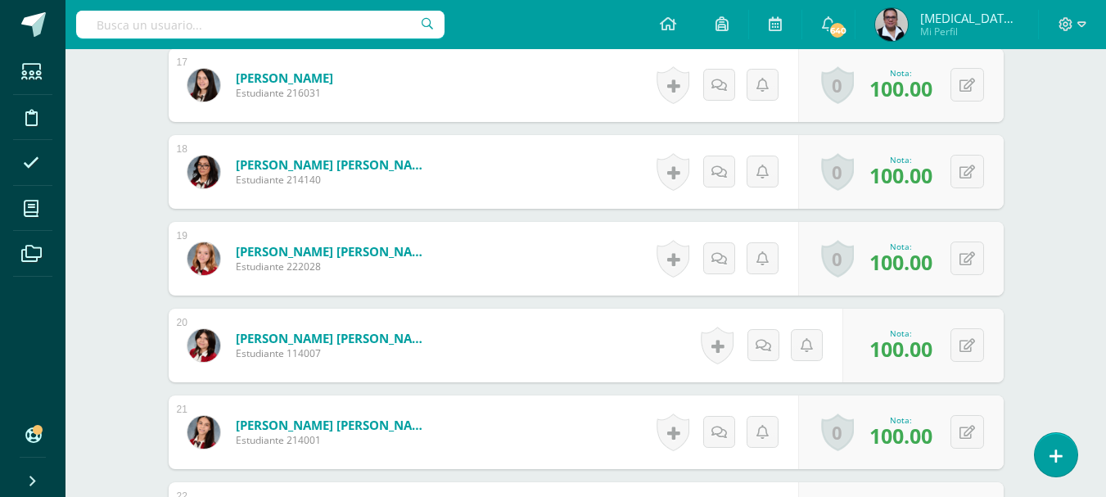
scroll to position [1909, 0]
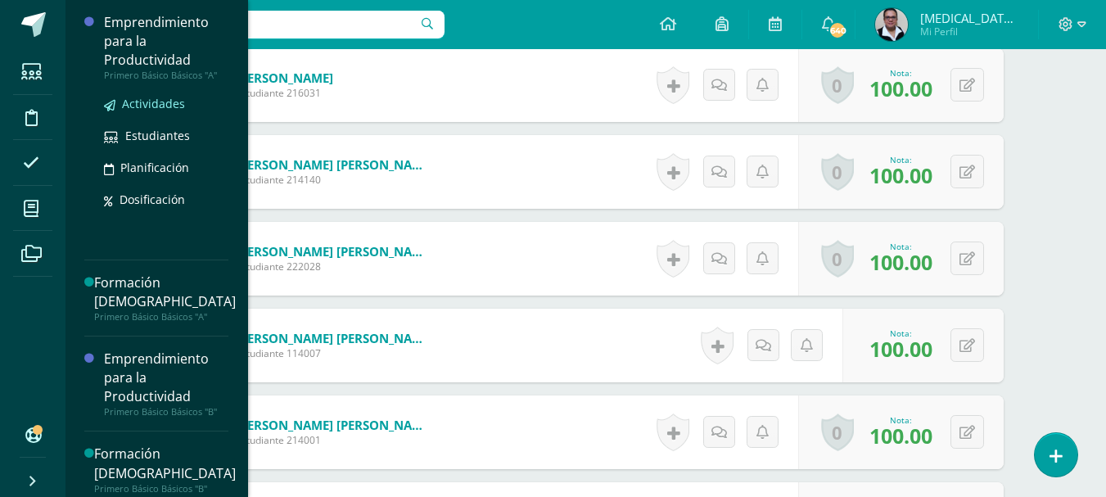
click at [162, 111] on link "Actividades" at bounding box center [166, 103] width 124 height 19
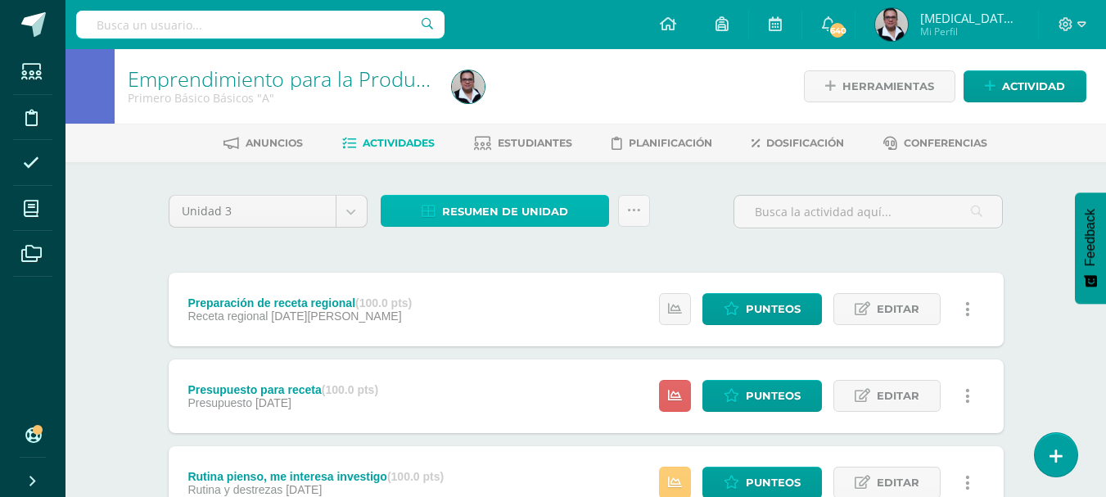
click at [489, 211] on span "Resumen de unidad" at bounding box center [505, 212] width 126 height 30
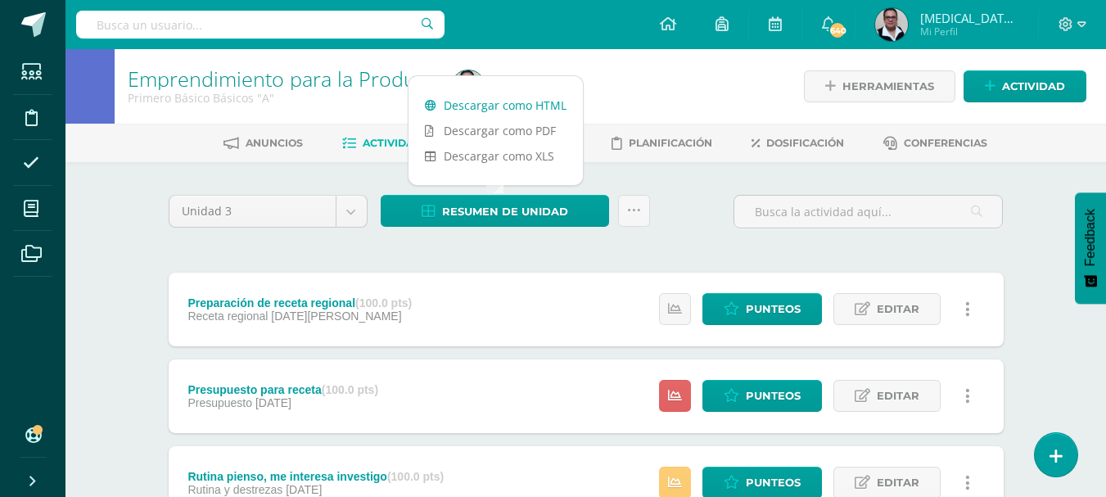
click at [495, 103] on link "Descargar como HTML" at bounding box center [496, 105] width 174 height 25
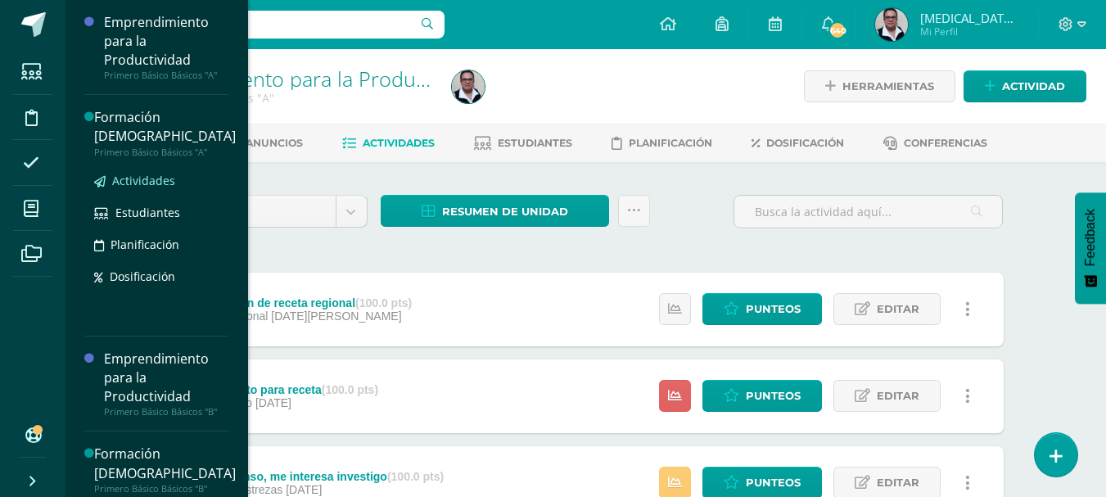
click at [147, 183] on span "Actividades" at bounding box center [143, 181] width 63 height 16
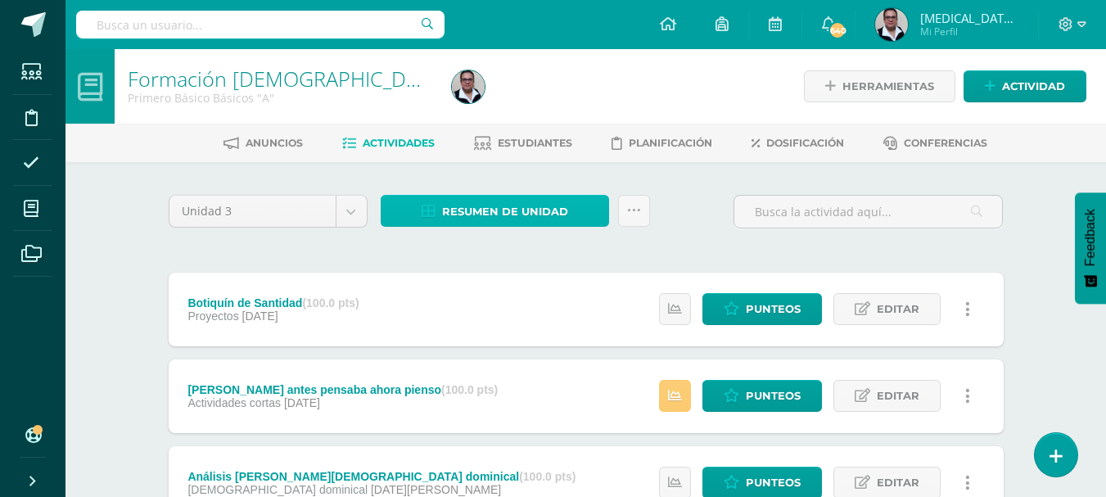
click at [575, 206] on link "Resumen de unidad" at bounding box center [495, 211] width 228 height 32
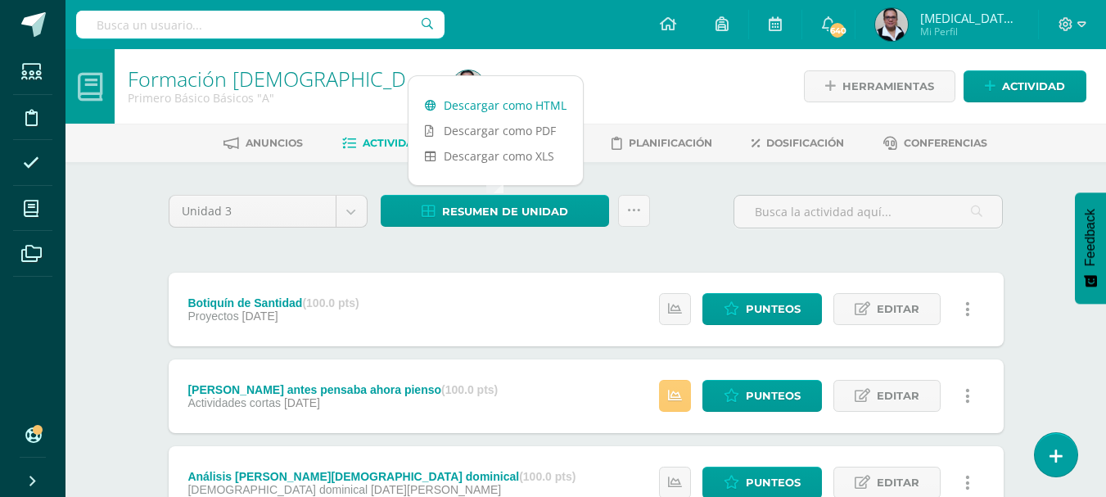
click at [531, 103] on link "Descargar como HTML" at bounding box center [496, 105] width 174 height 25
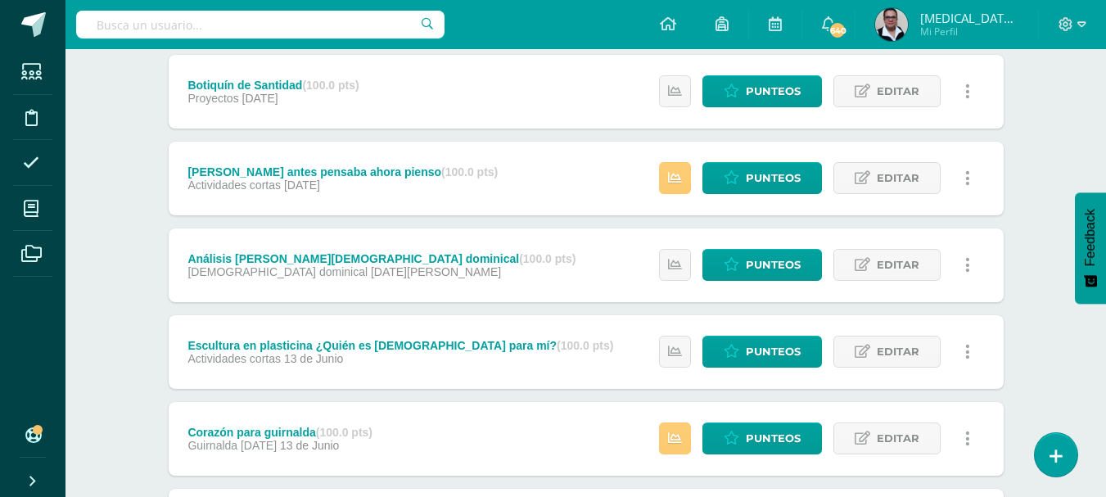
scroll to position [392, 0]
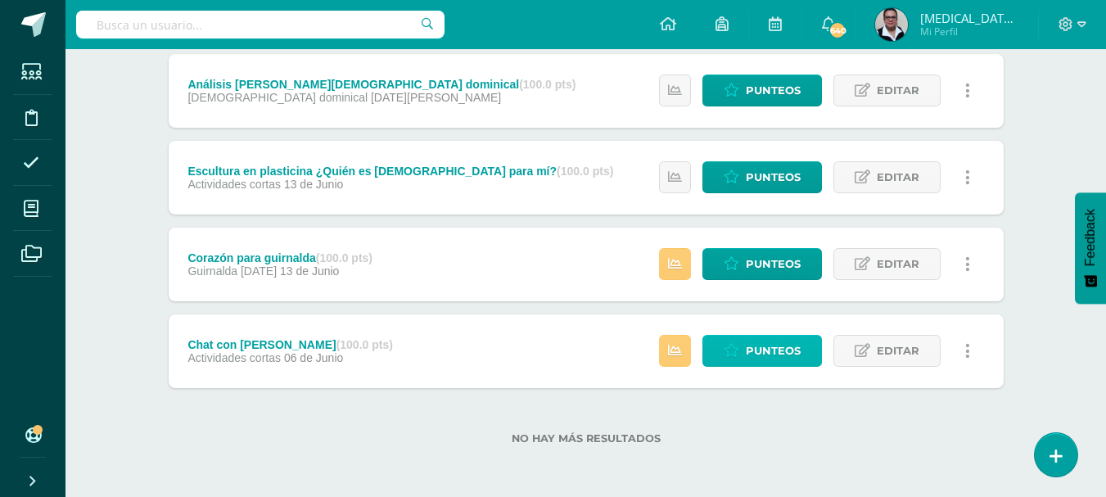
click at [752, 361] on span "Punteos" at bounding box center [773, 351] width 55 height 30
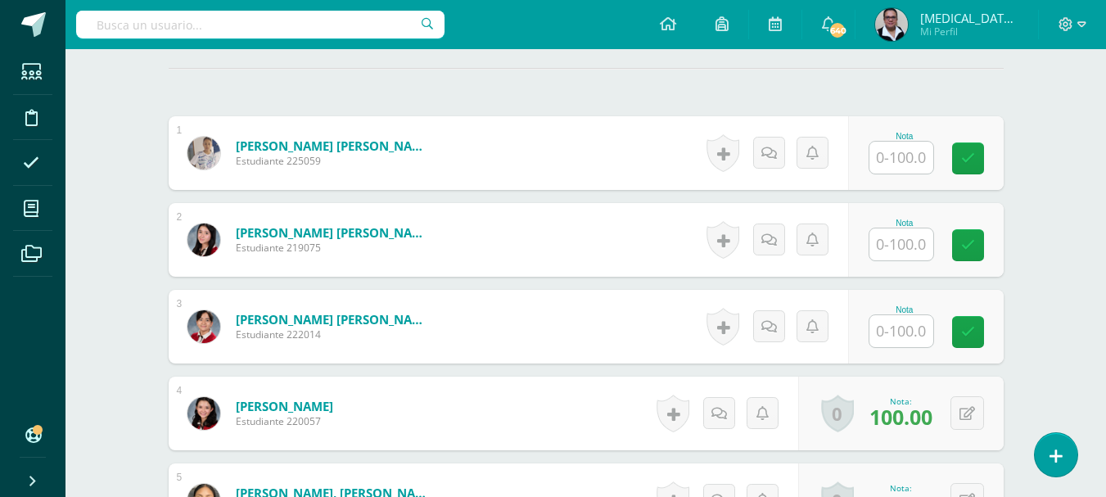
scroll to position [454, 0]
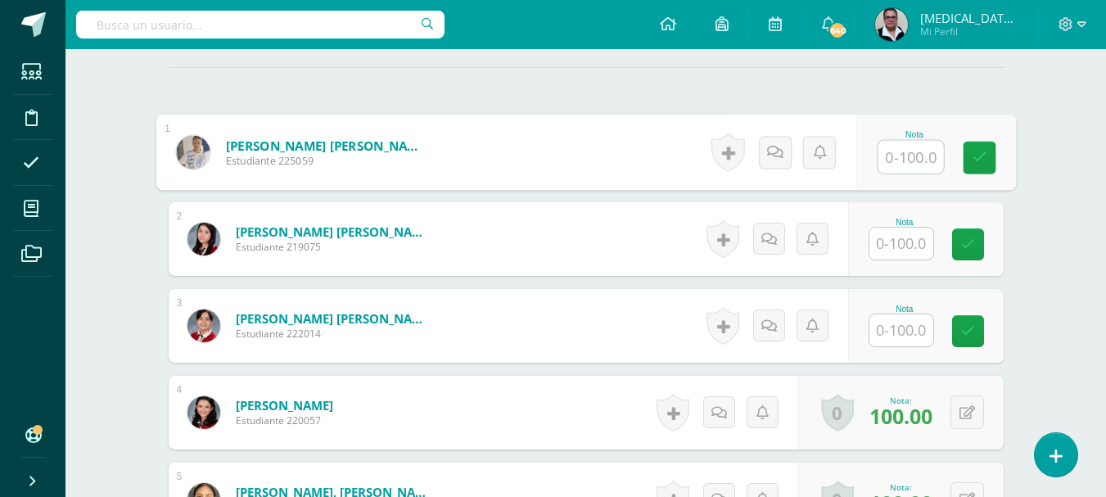
click at [911, 149] on input "text" at bounding box center [911, 157] width 66 height 33
type input "0"
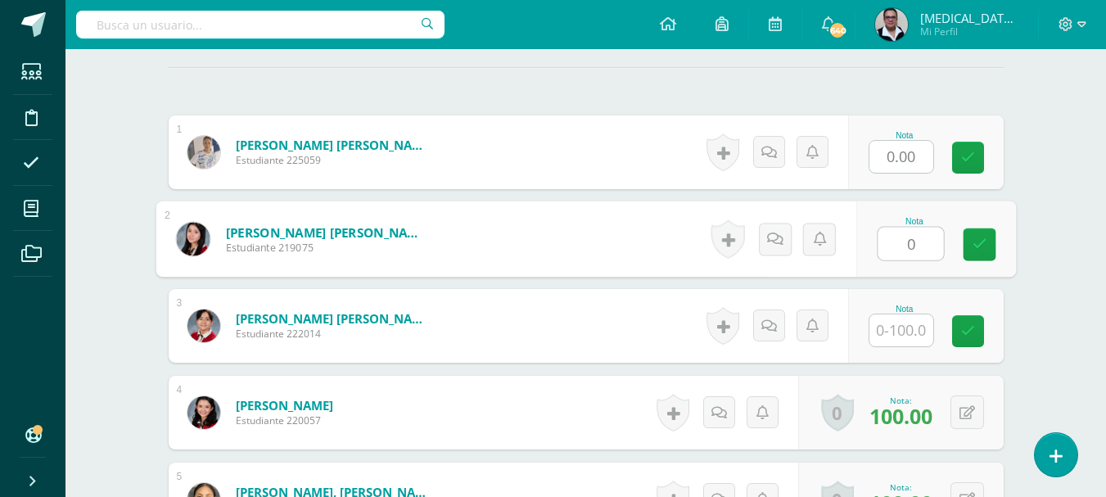
type input "0"
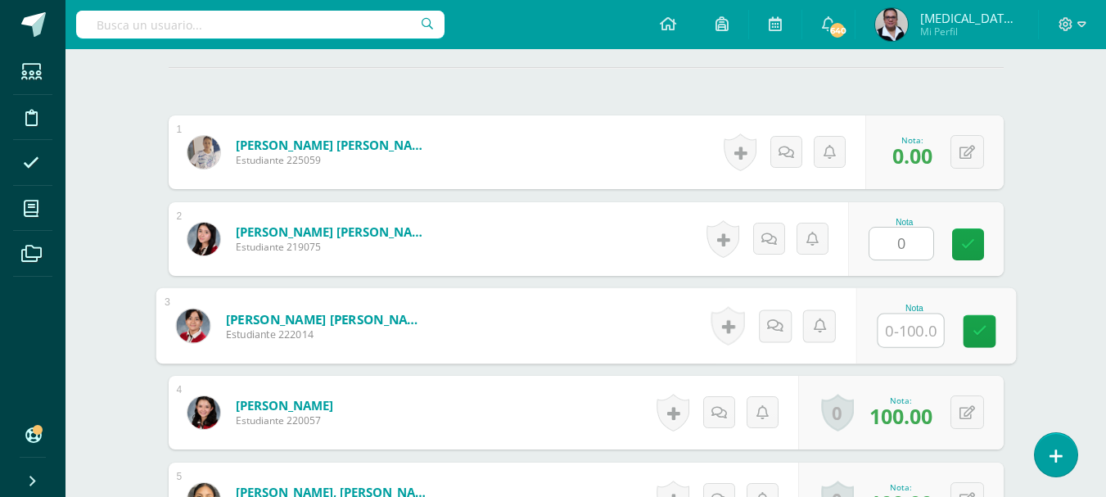
scroll to position [454, 0]
type input "0"
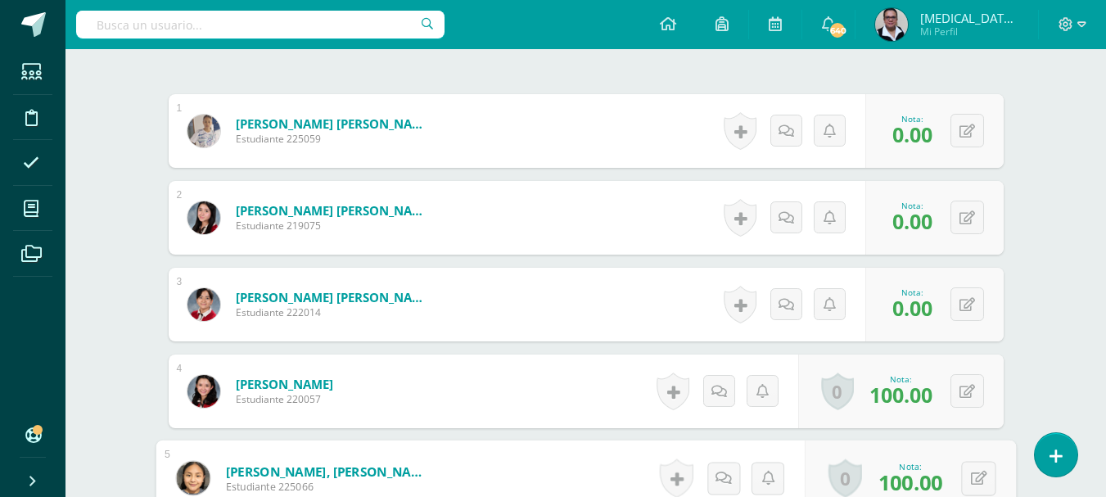
scroll to position [792, 0]
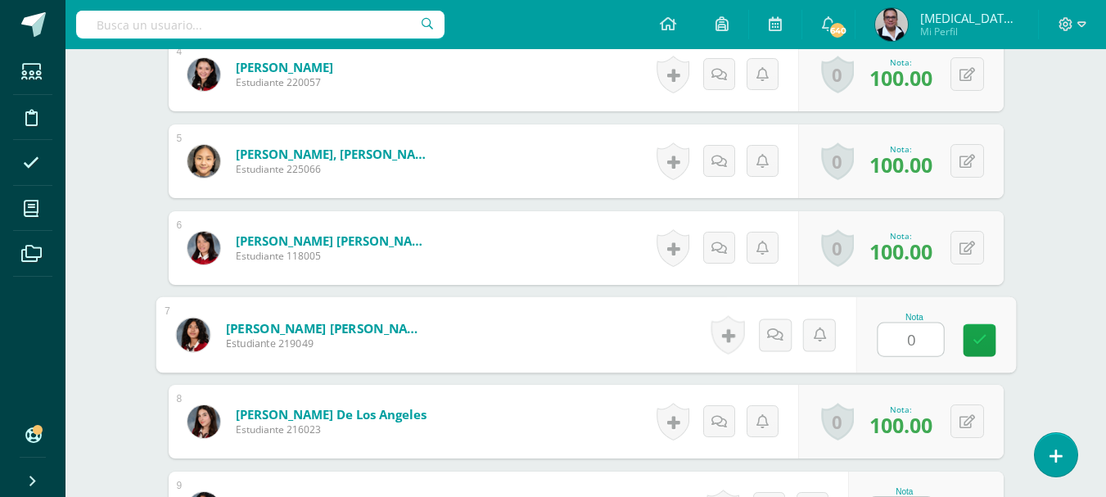
type input "0"
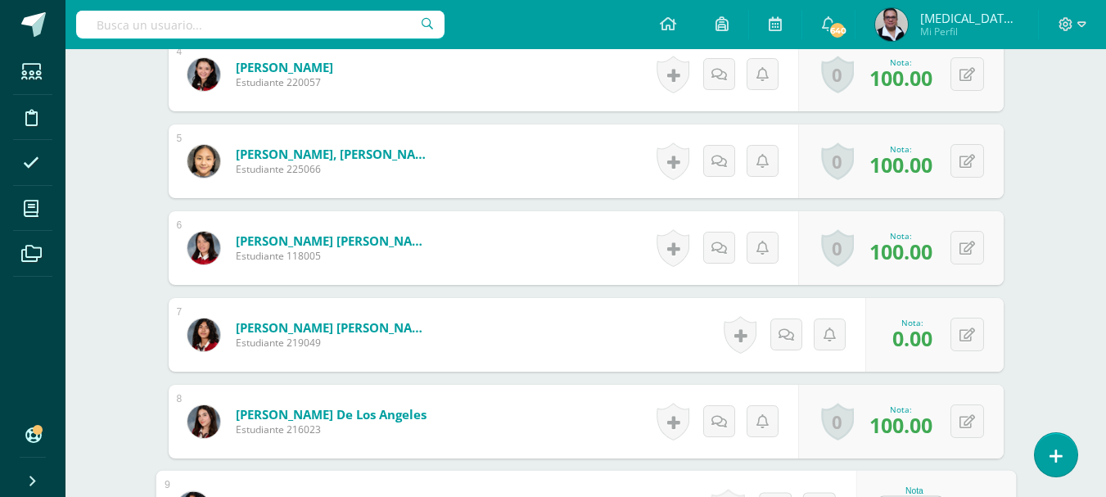
scroll to position [824, 0]
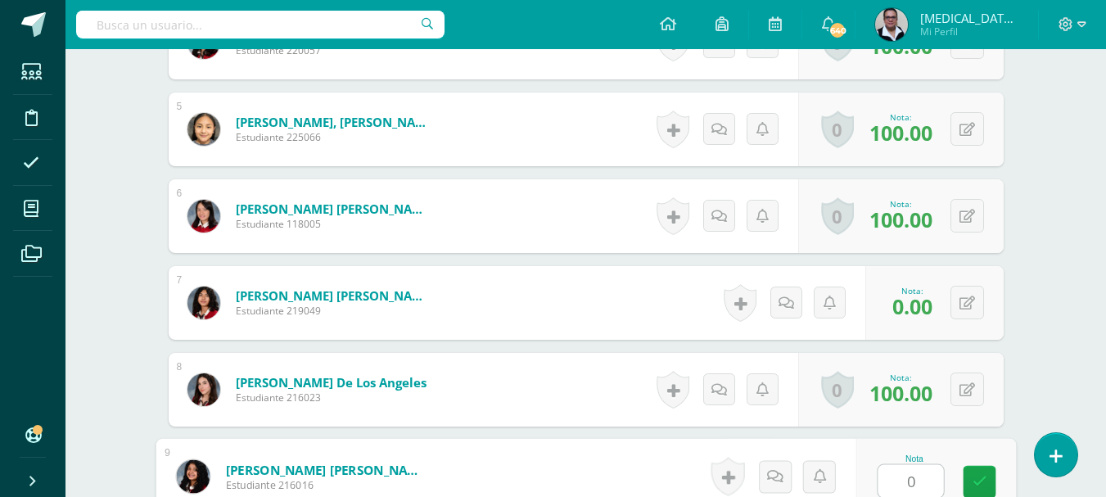
type input "0"
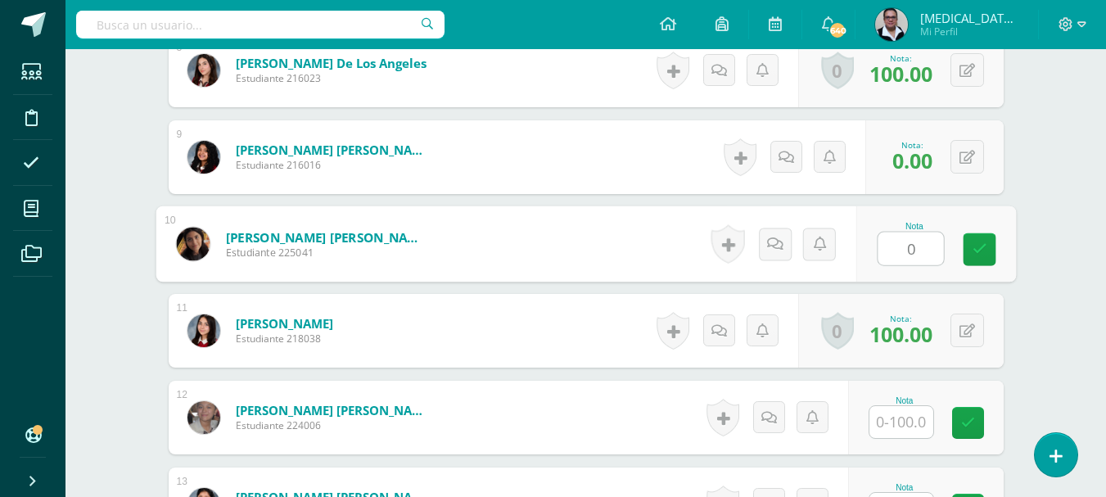
type input "0"
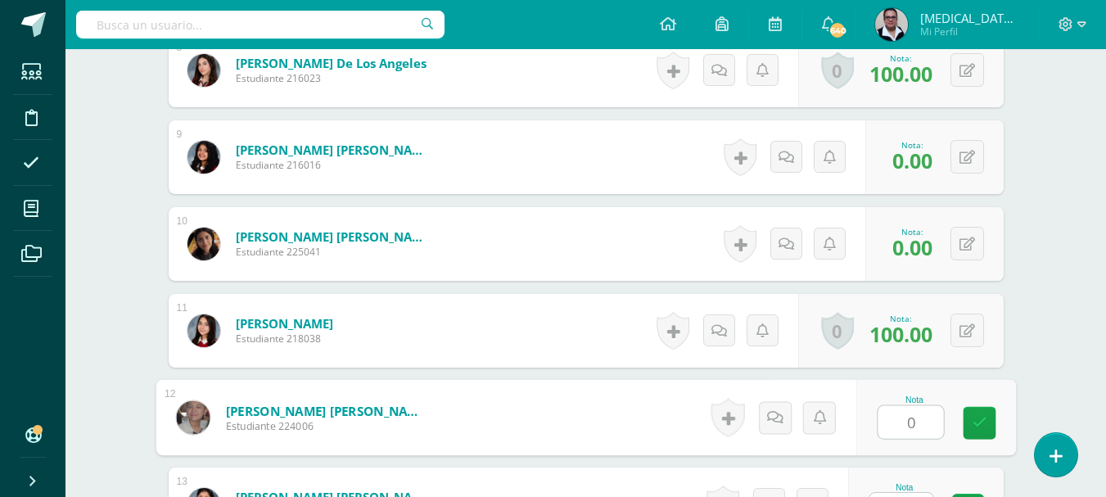
type input "0"
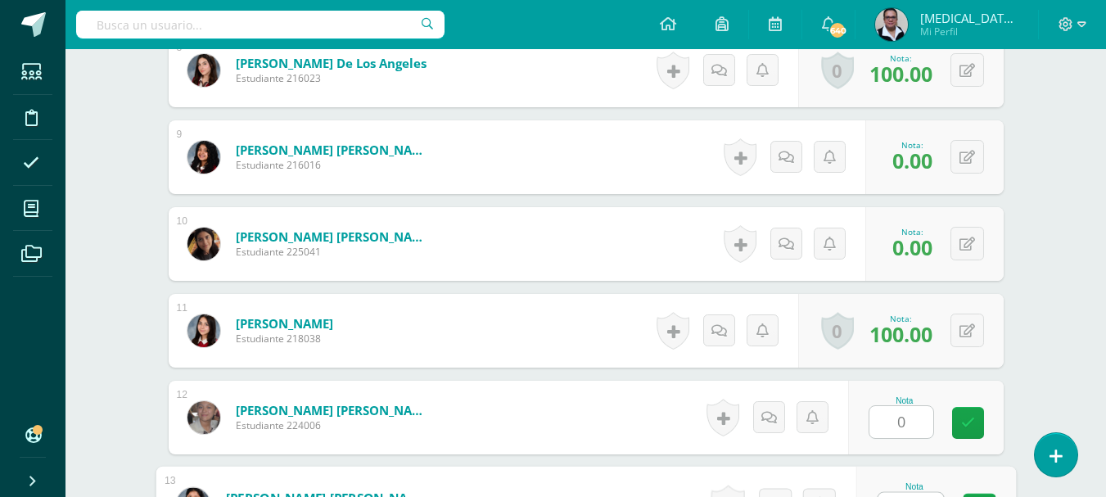
scroll to position [1171, 0]
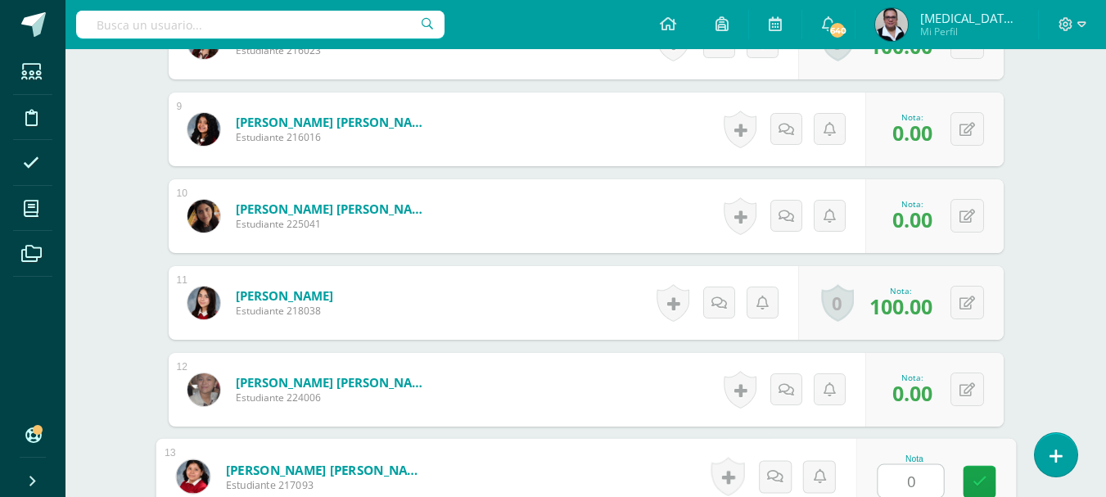
type input "0"
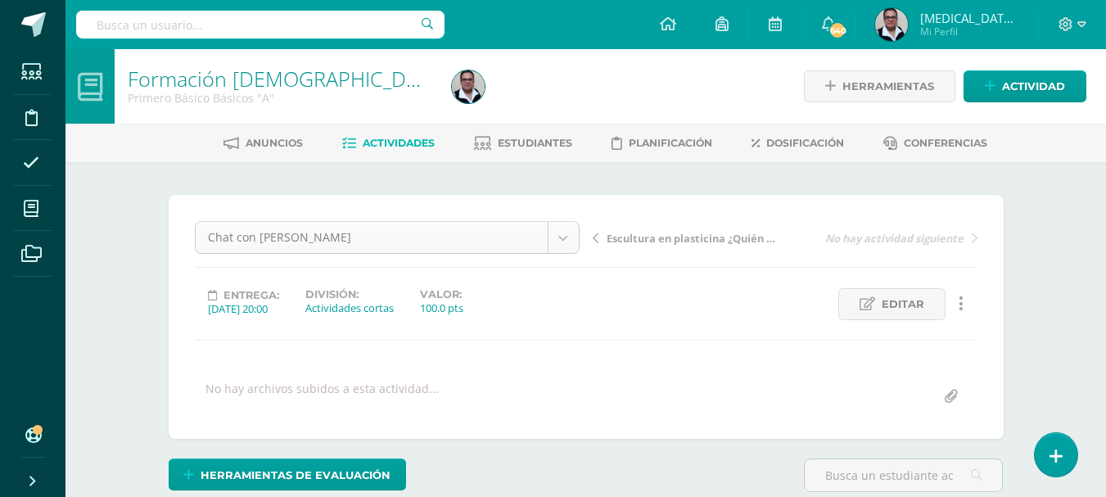
scroll to position [21, 0]
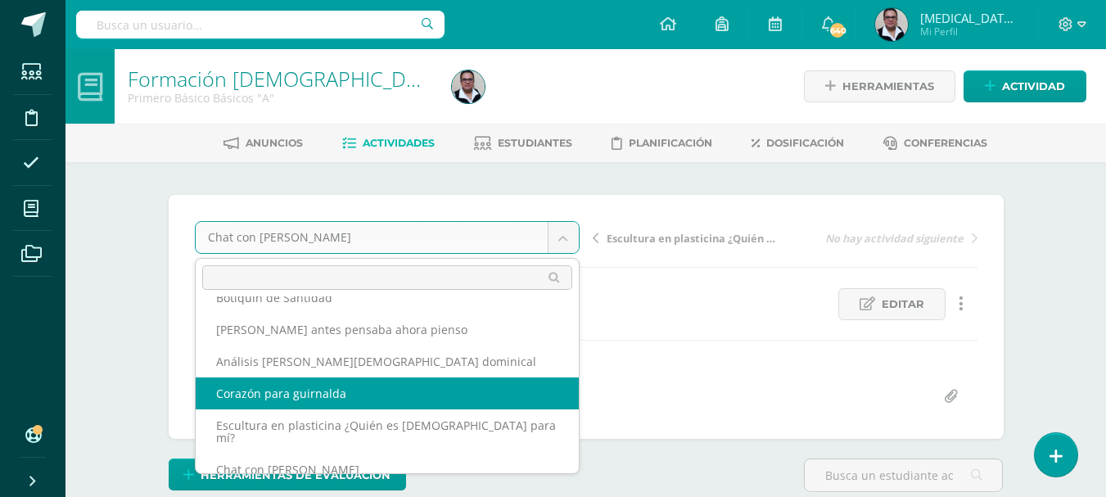
select select "/dashboard/teacher/grade-activity/195586/"
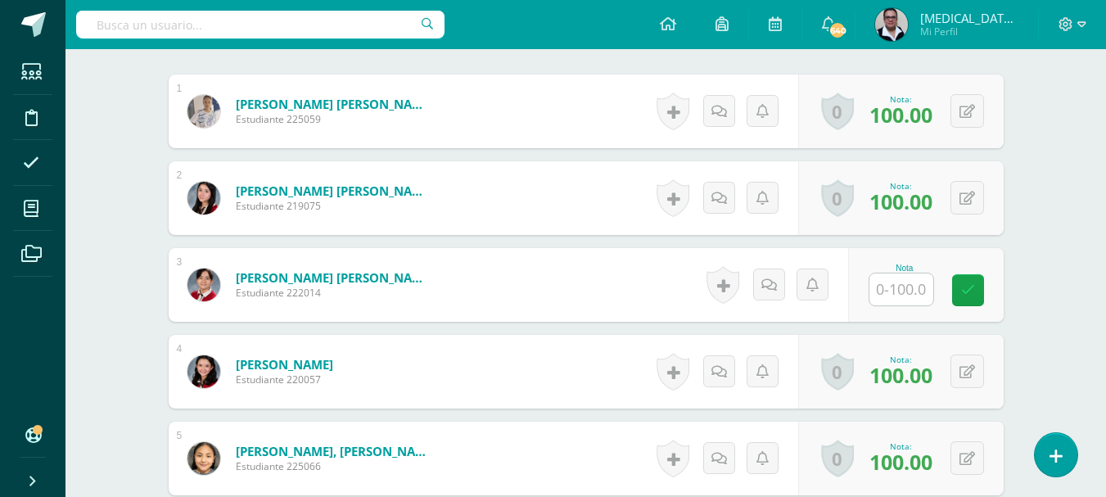
scroll to position [495, 0]
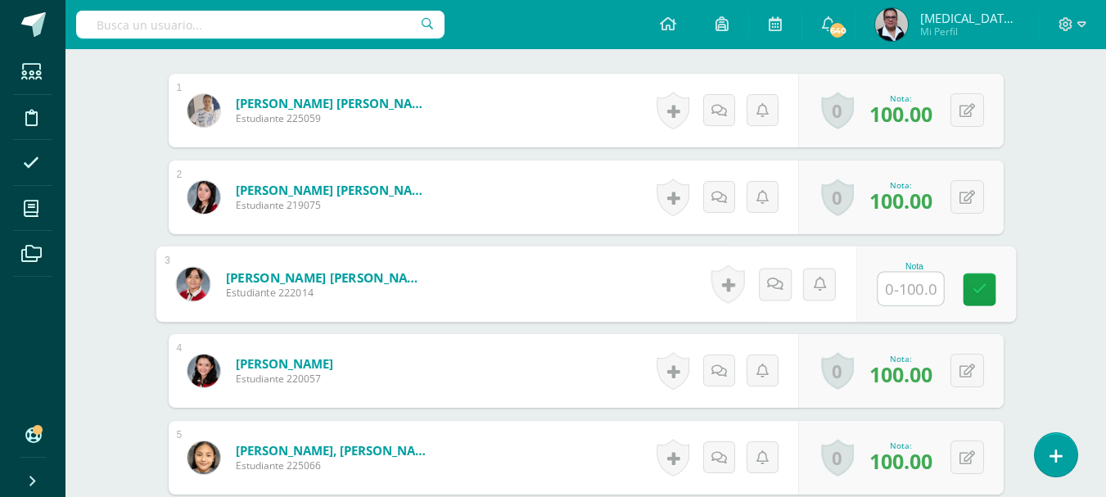
click at [918, 294] on input "text" at bounding box center [911, 289] width 66 height 33
type input "0"
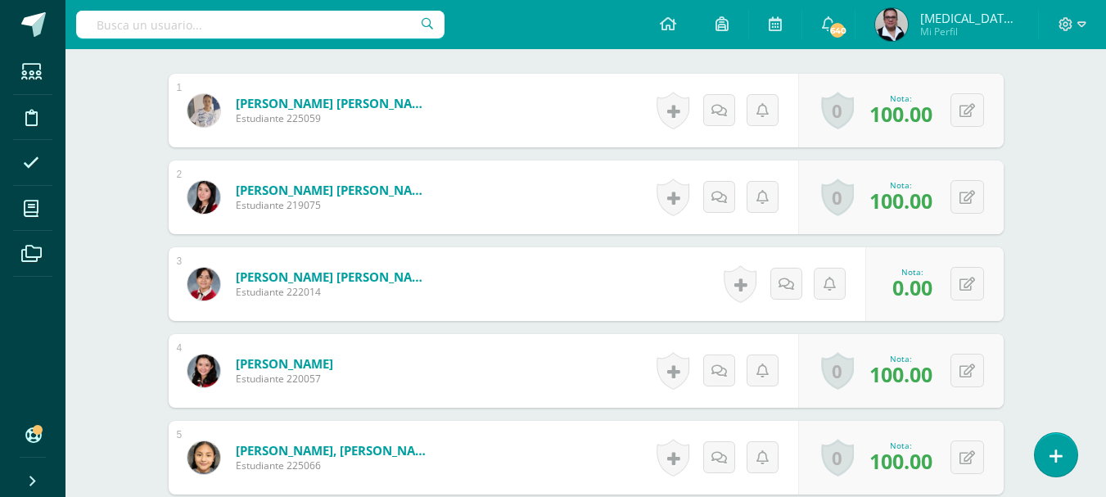
scroll to position [496, 0]
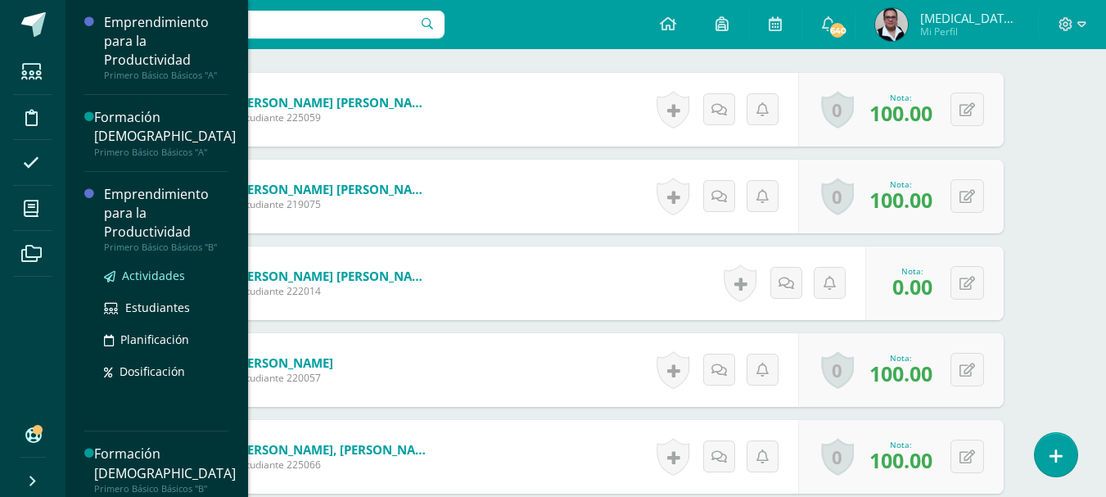
click at [147, 277] on span "Actividades" at bounding box center [153, 276] width 63 height 16
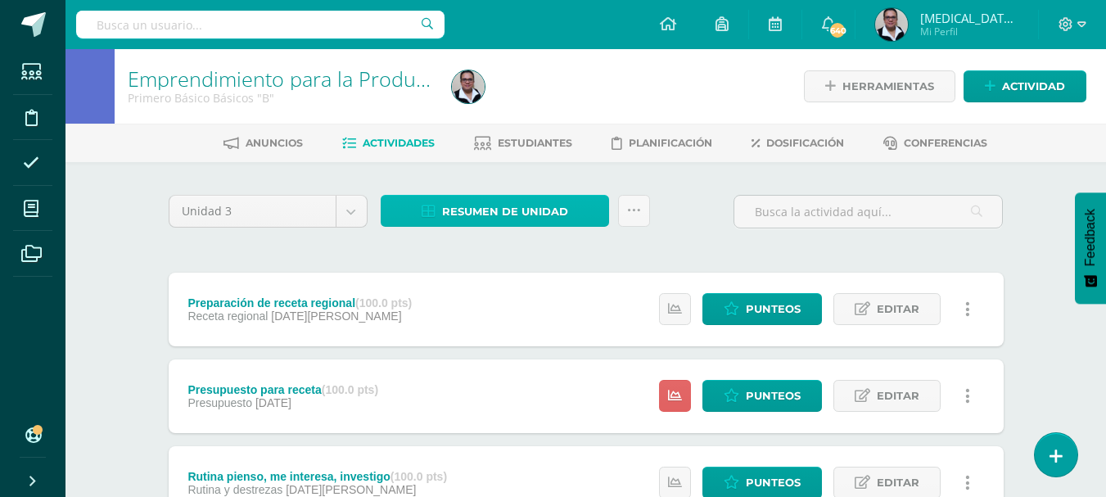
click at [517, 211] on span "Resumen de unidad" at bounding box center [505, 212] width 126 height 30
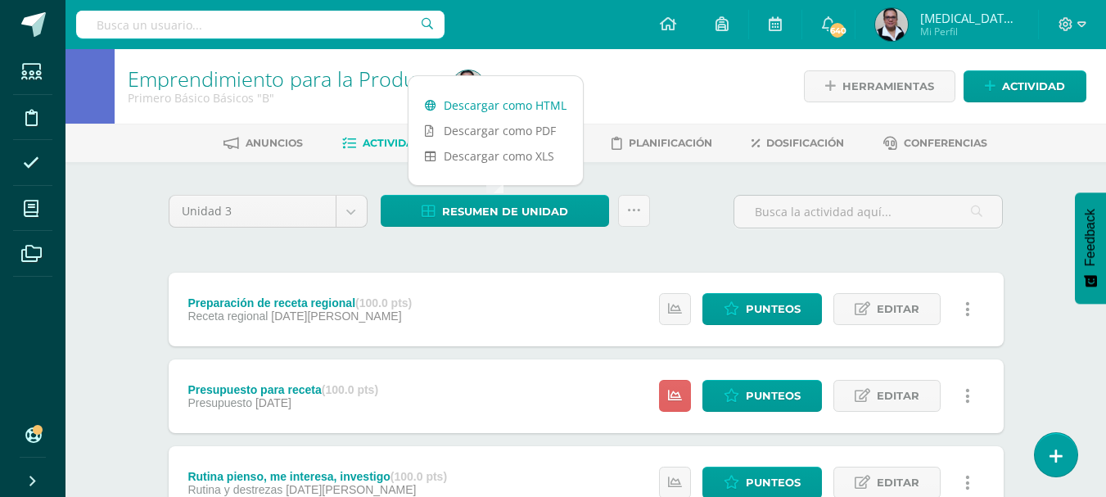
click at [502, 108] on link "Descargar como HTML" at bounding box center [496, 105] width 174 height 25
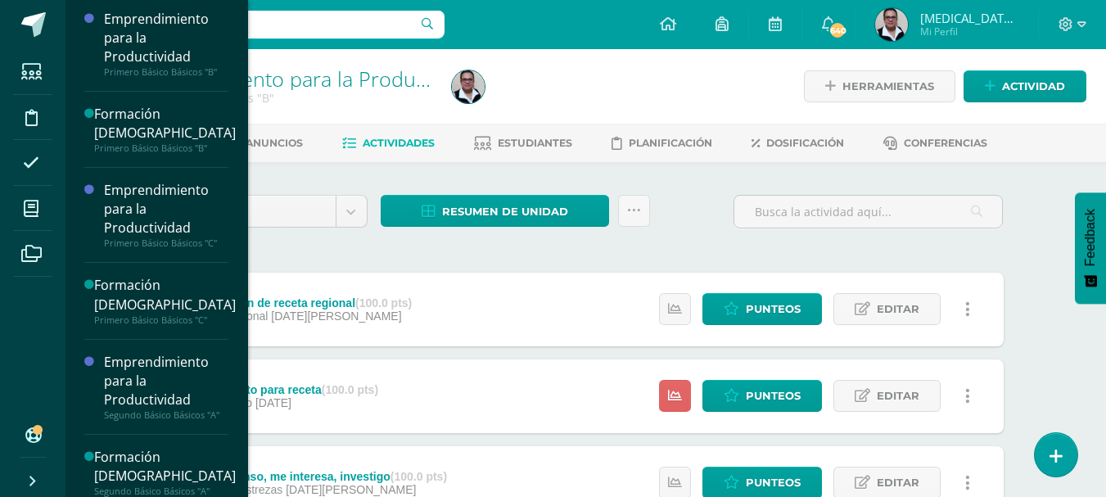
scroll to position [188, 0]
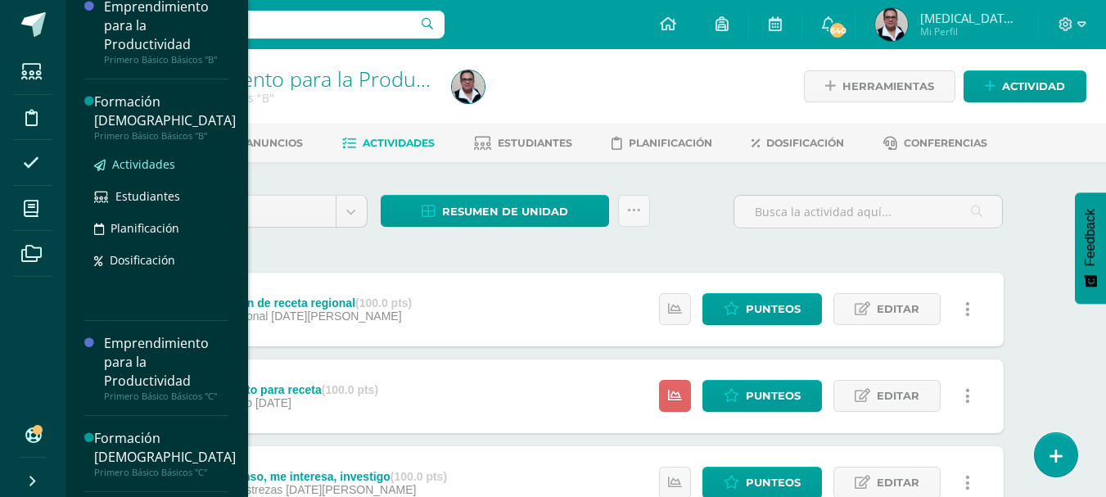
click at [148, 165] on span "Actividades" at bounding box center [143, 164] width 63 height 16
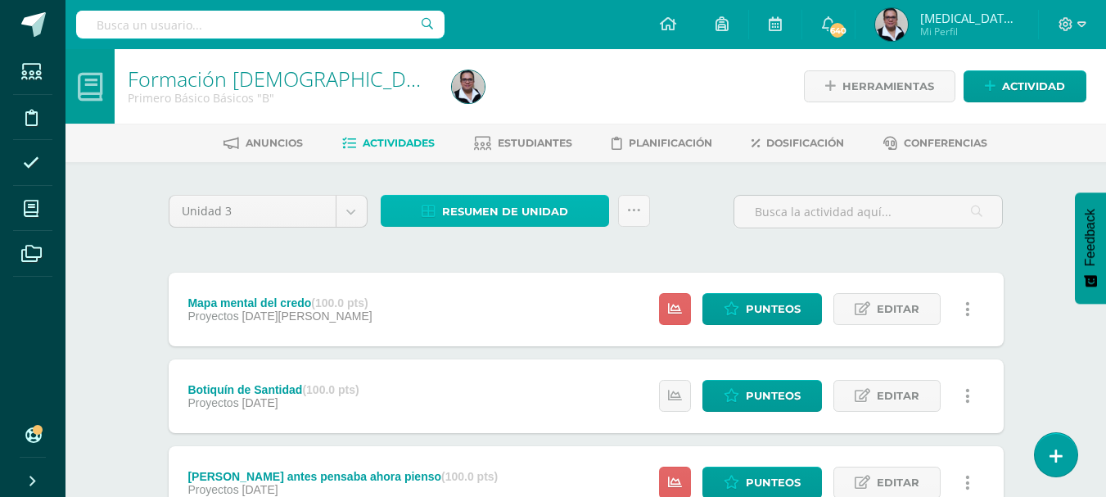
click at [531, 211] on span "Resumen de unidad" at bounding box center [505, 212] width 126 height 30
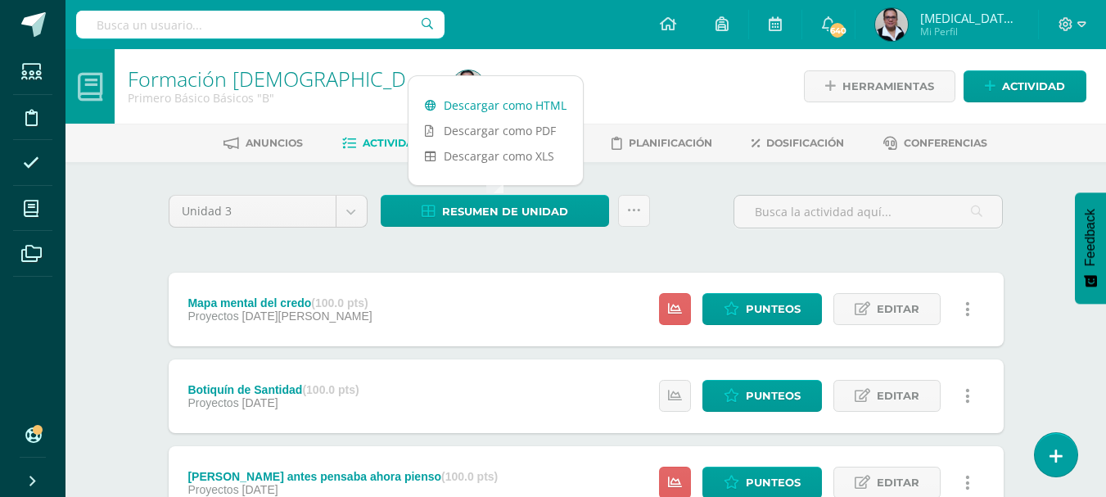
click at [532, 111] on link "Descargar como HTML" at bounding box center [496, 105] width 174 height 25
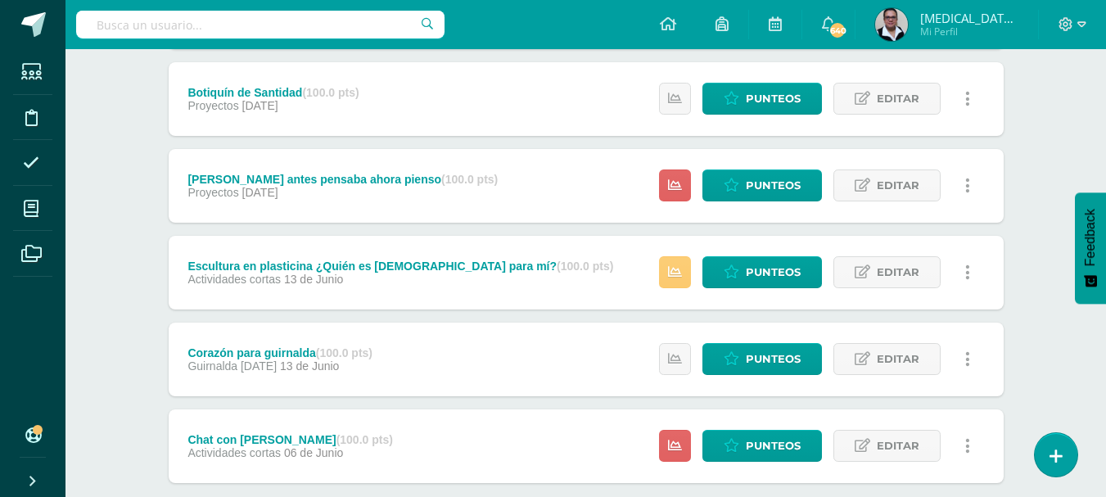
scroll to position [392, 0]
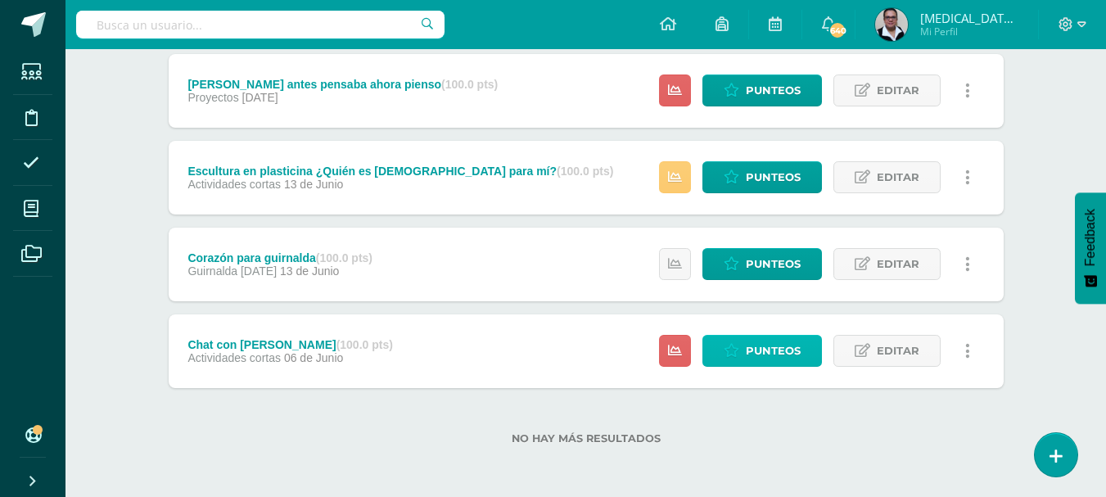
click at [743, 354] on link "Punteos" at bounding box center [763, 351] width 120 height 32
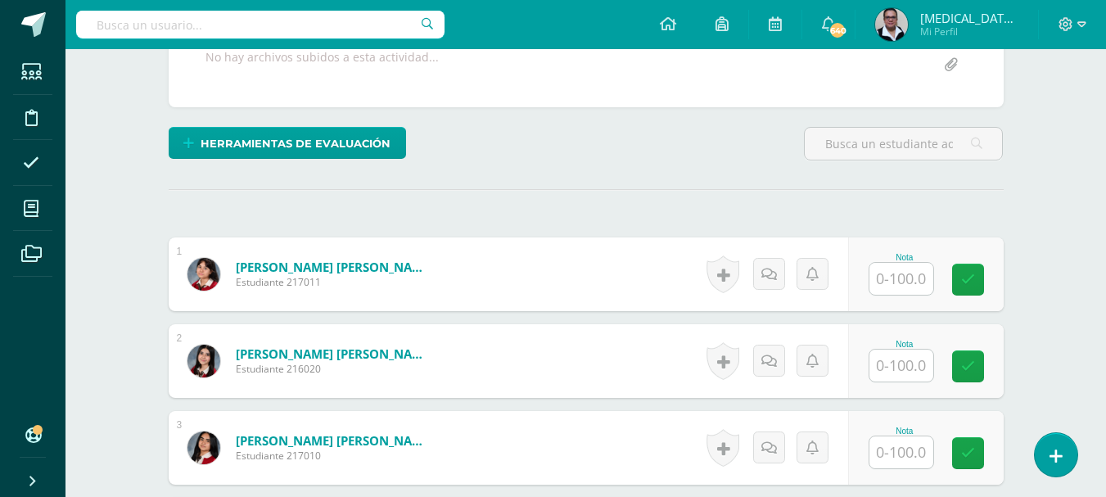
scroll to position [332, 0]
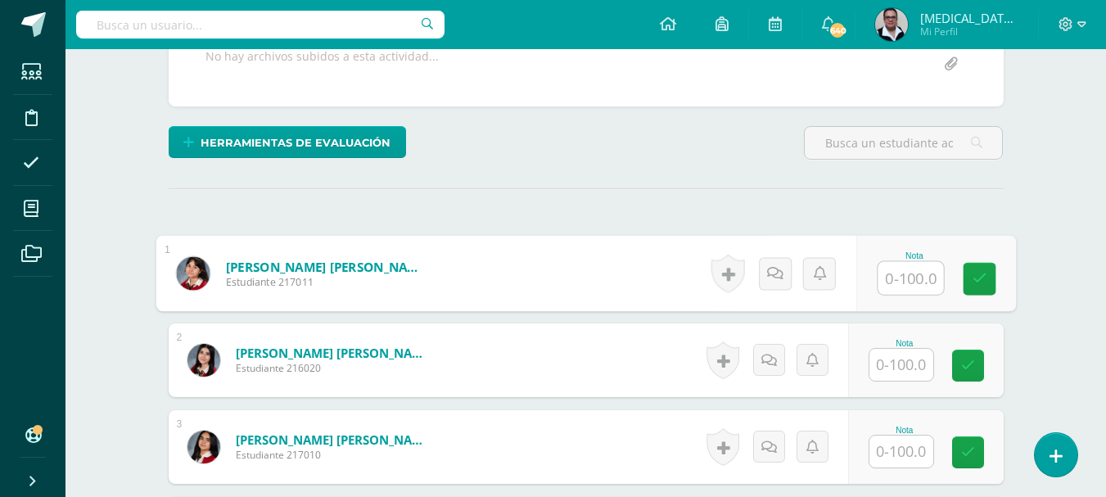
click at [888, 285] on input "text" at bounding box center [911, 278] width 66 height 33
type input "100"
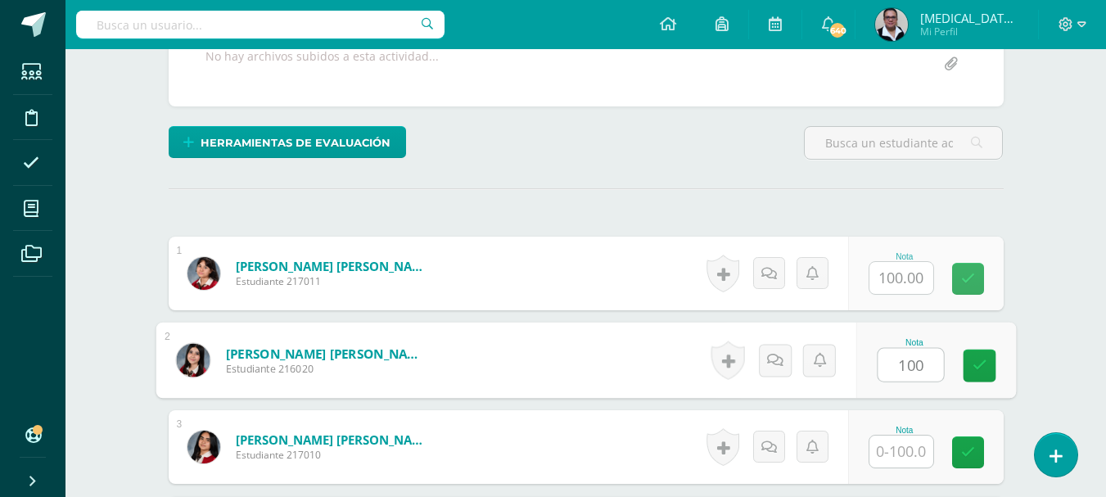
type input "100"
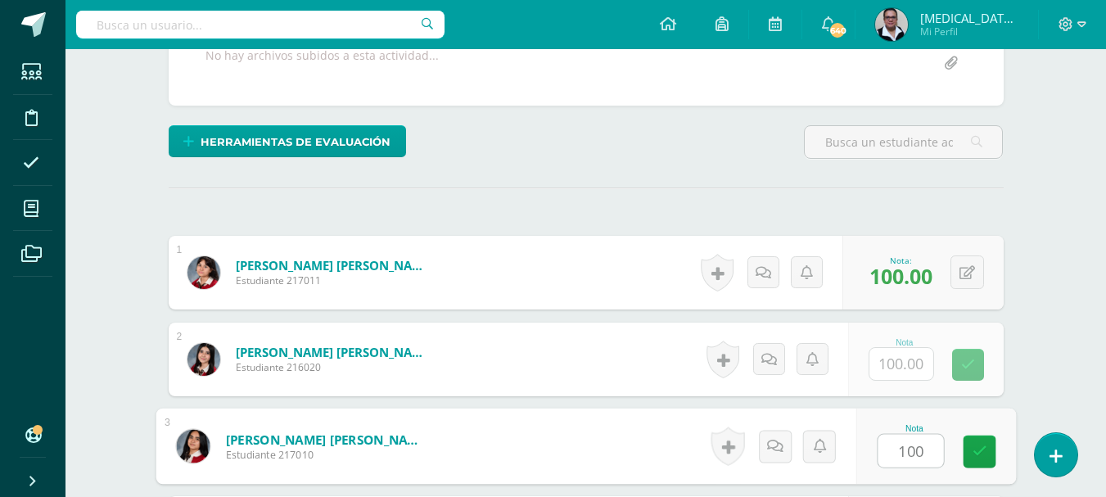
type input "100"
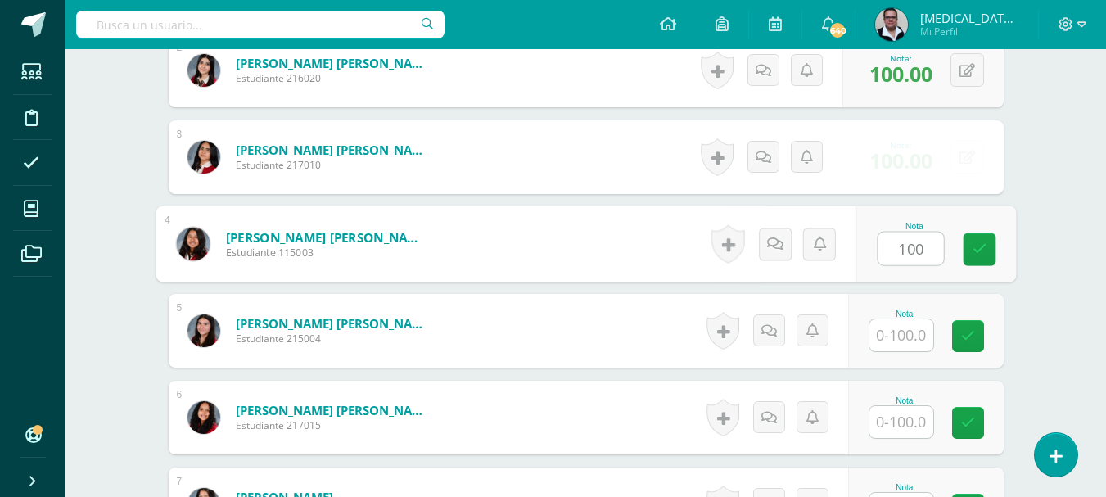
type input "100"
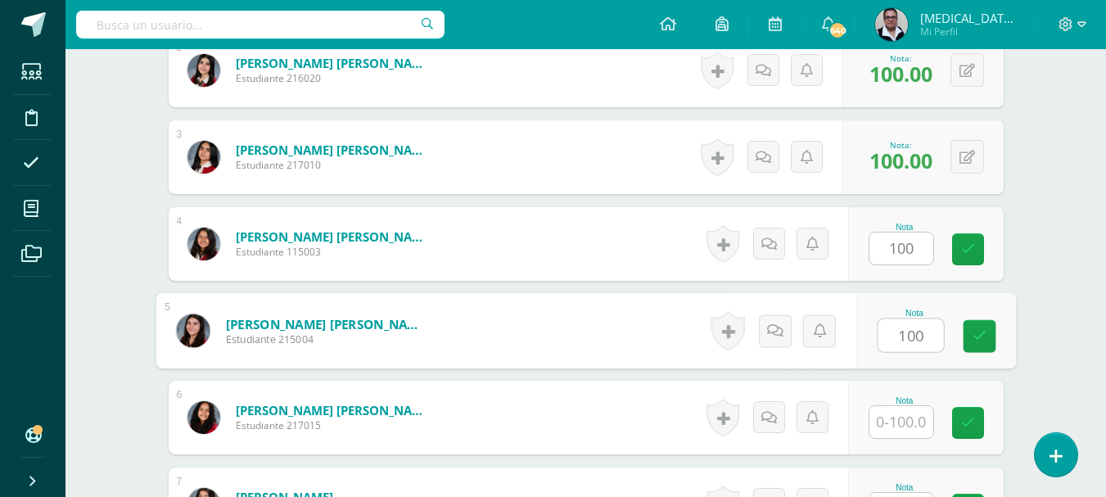
type input "100"
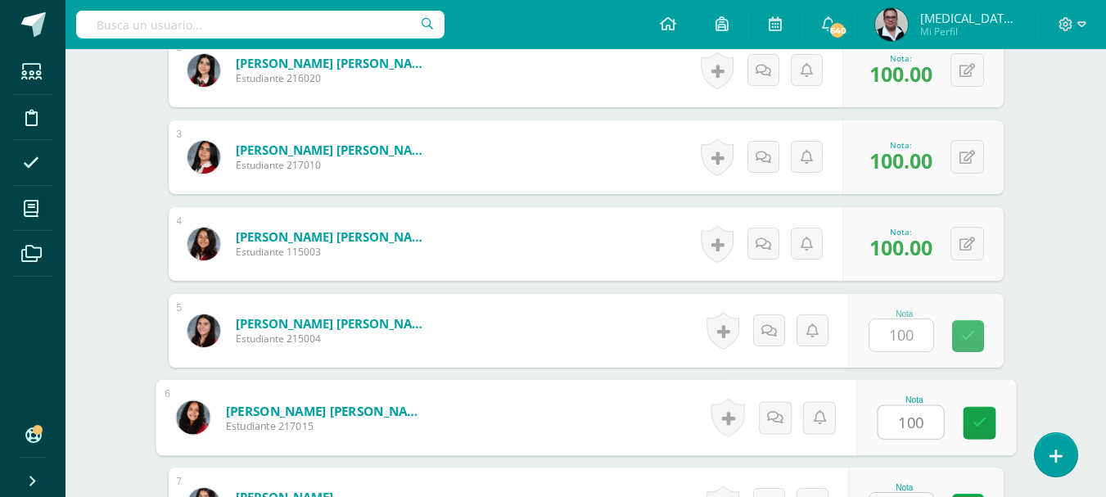
type input "100"
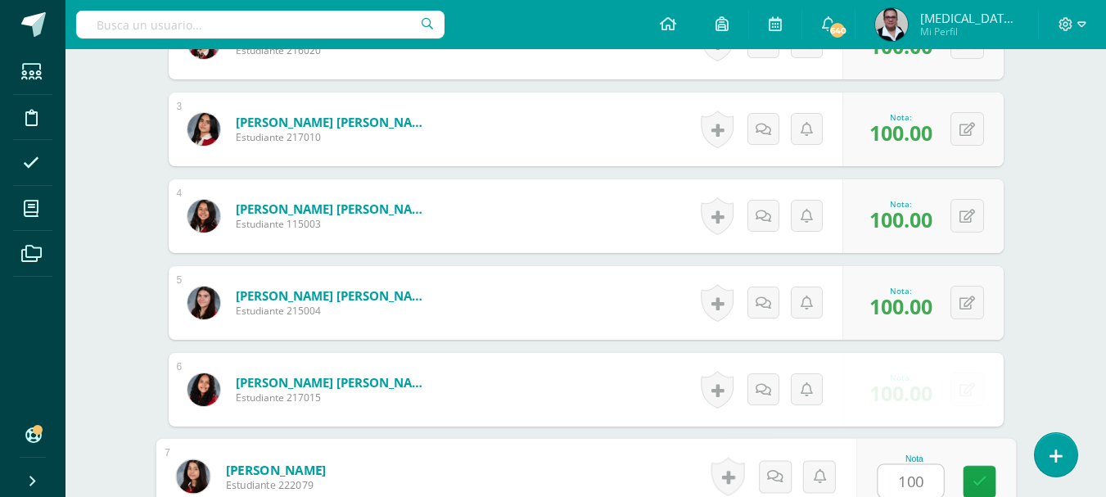
type input "100"
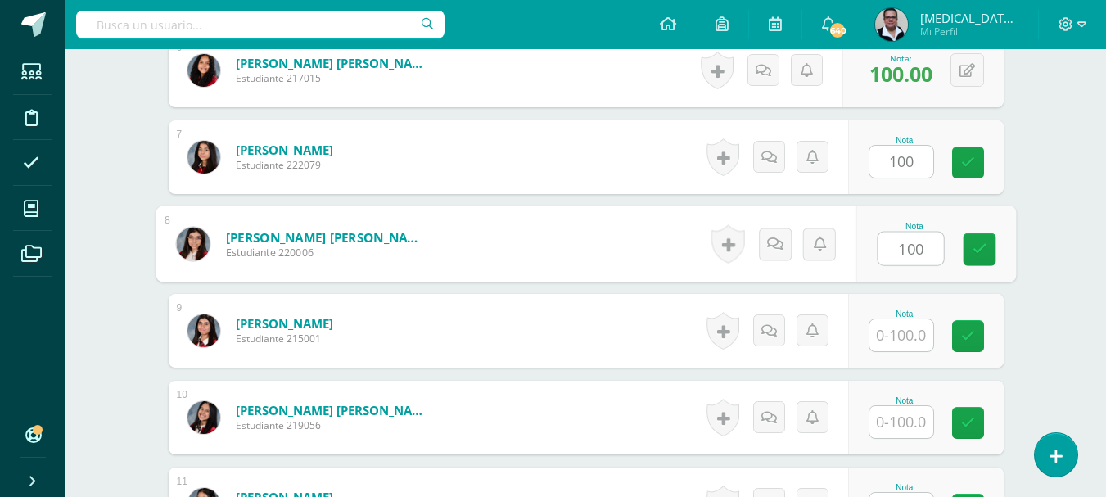
type input "100"
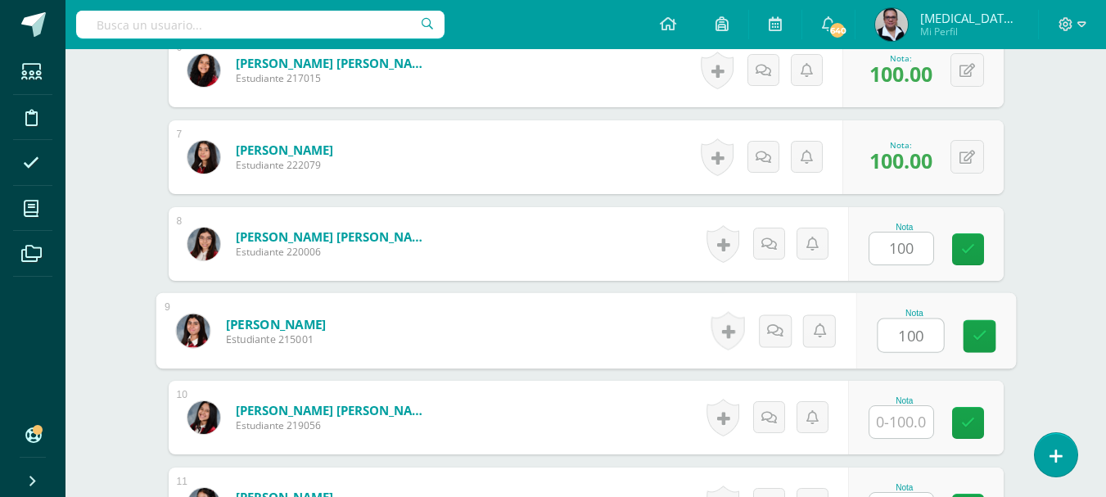
type input "100"
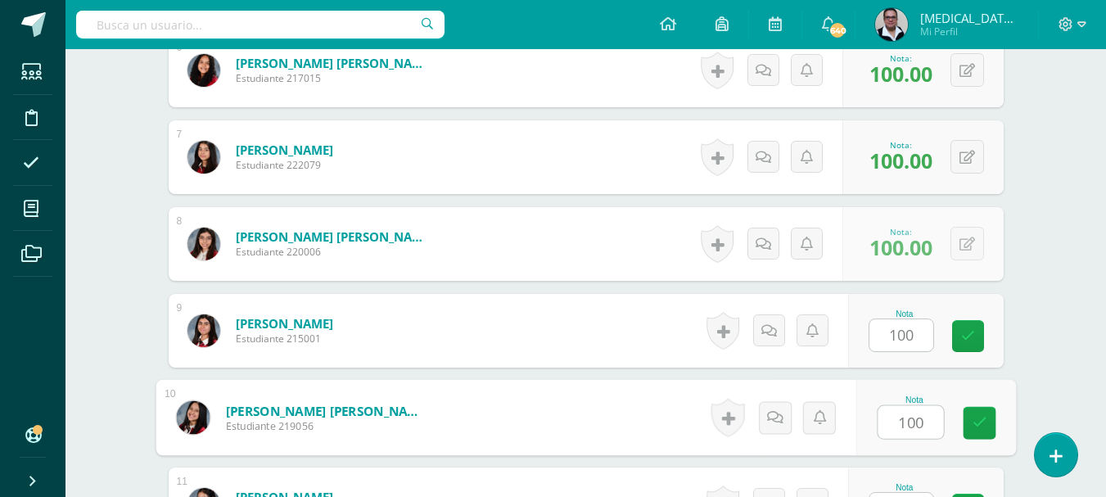
type input "100"
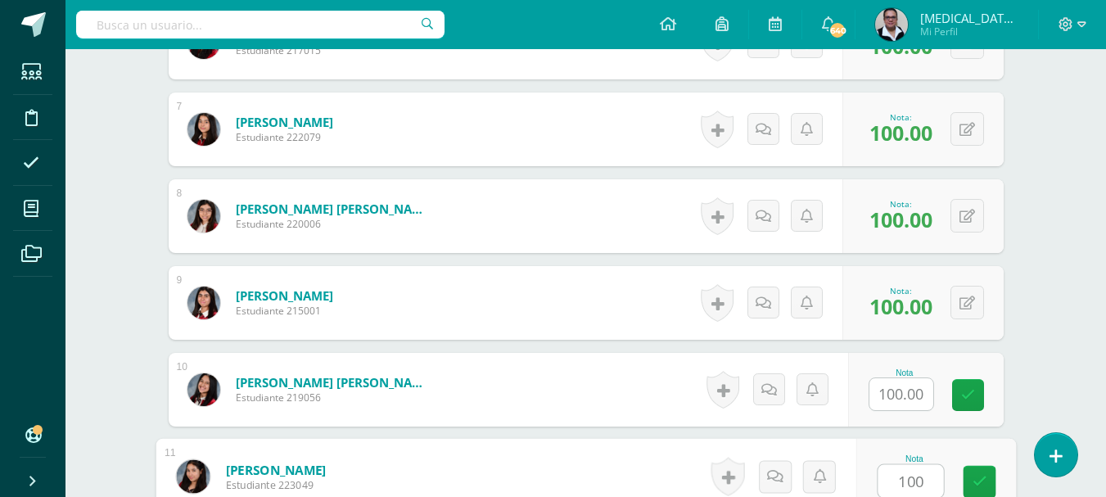
type input "100"
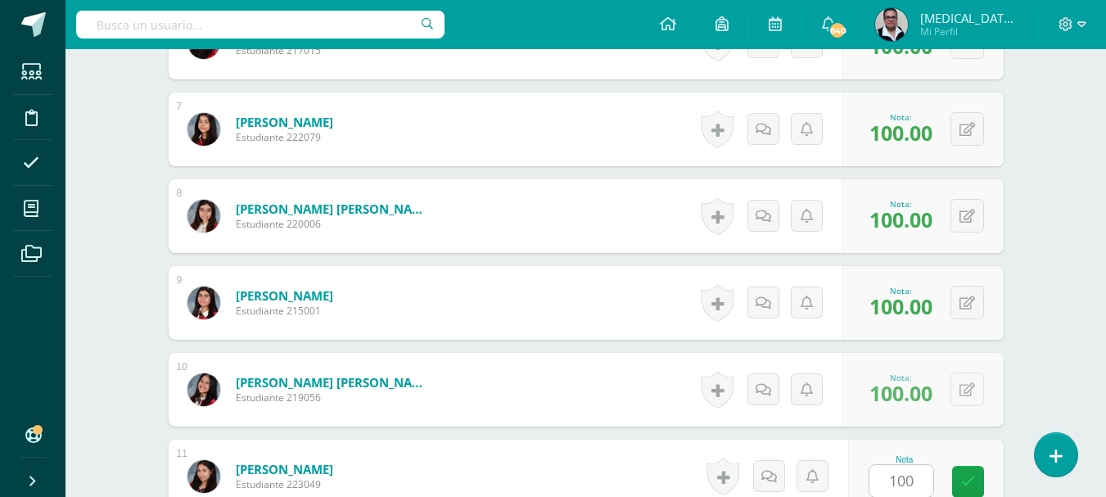
scroll to position [1317, 0]
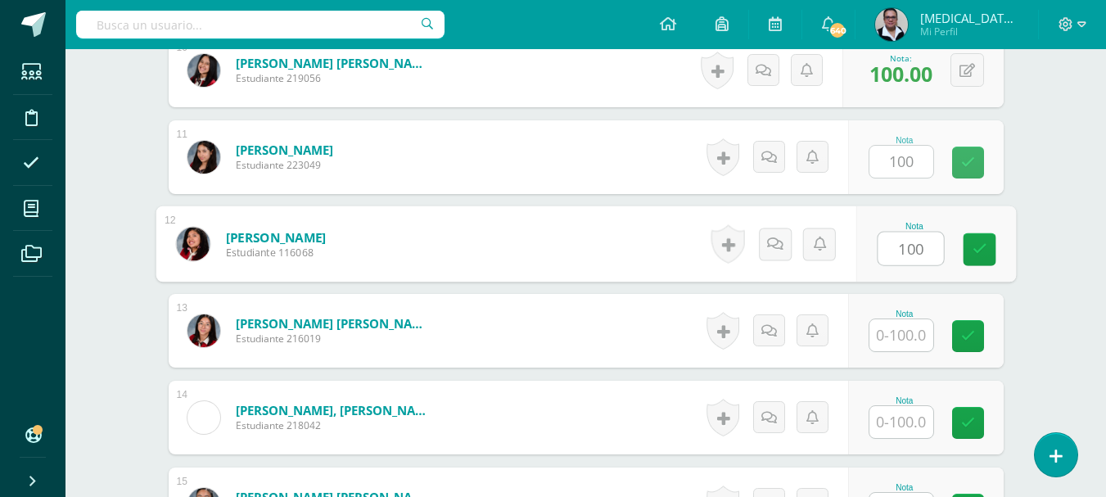
type input "100"
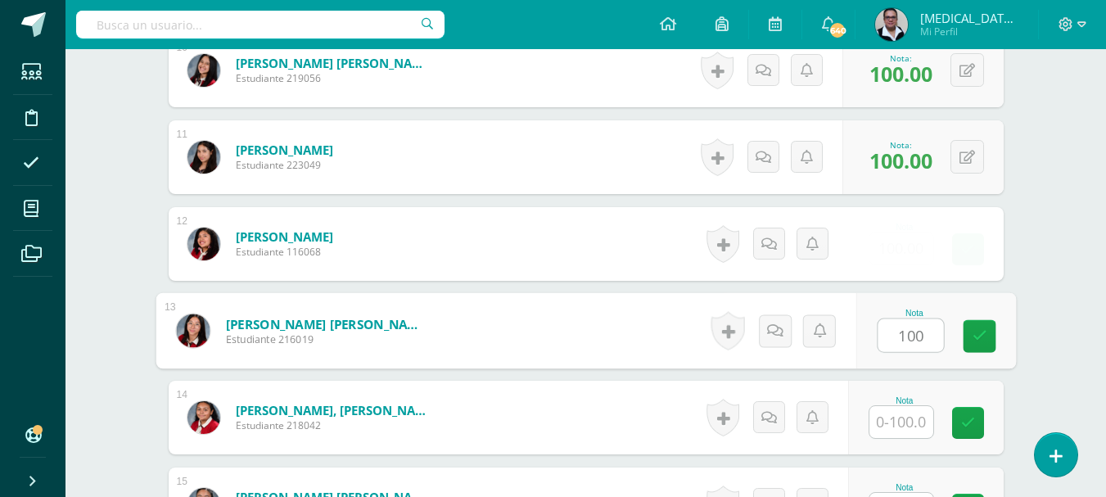
type input "100"
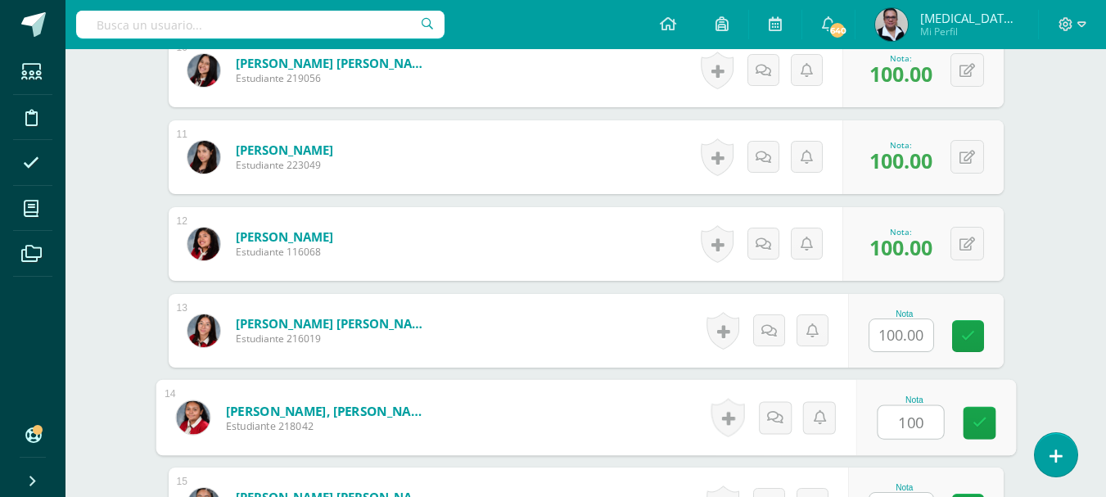
type input "100"
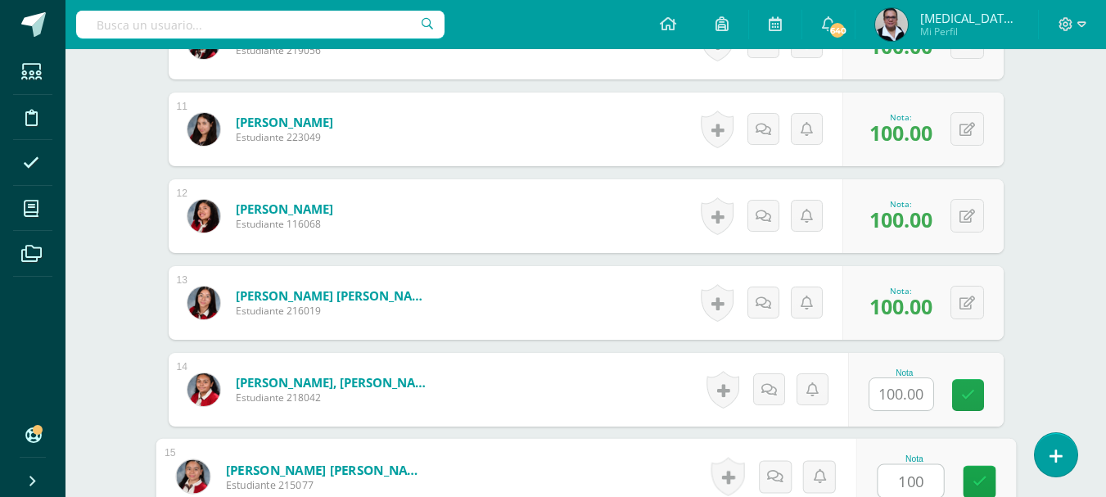
type input "100"
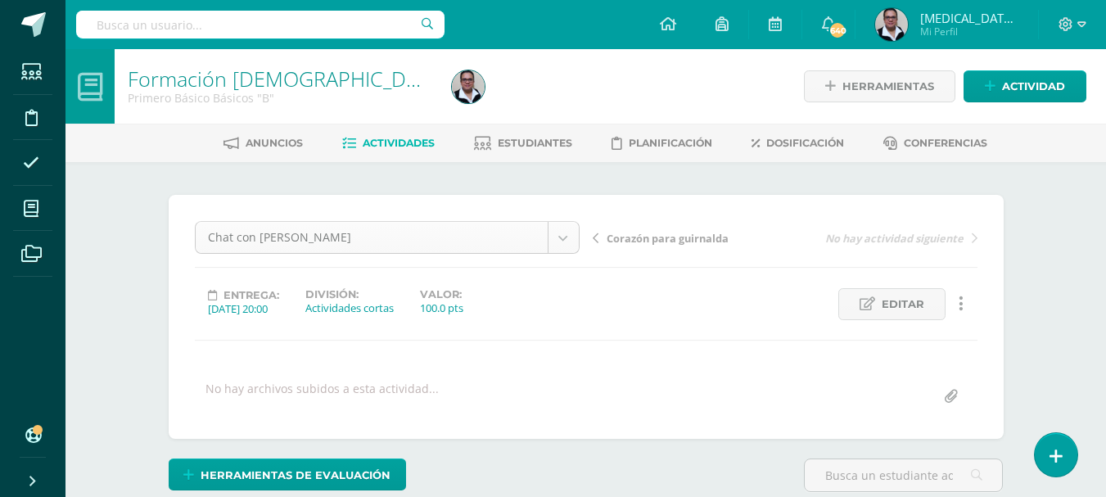
scroll to position [21, 0]
click at [412, 137] on span "Actividades" at bounding box center [399, 143] width 72 height 12
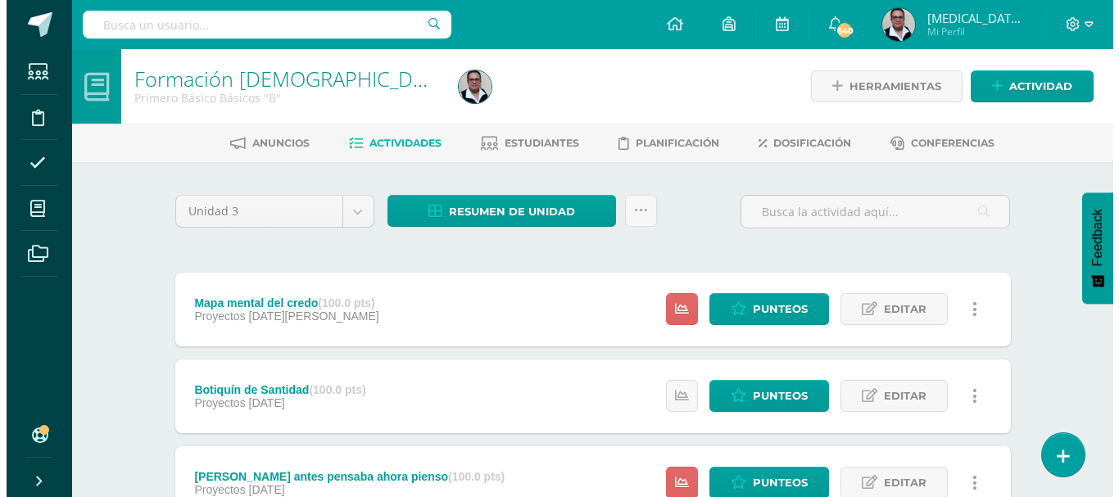
scroll to position [75, 0]
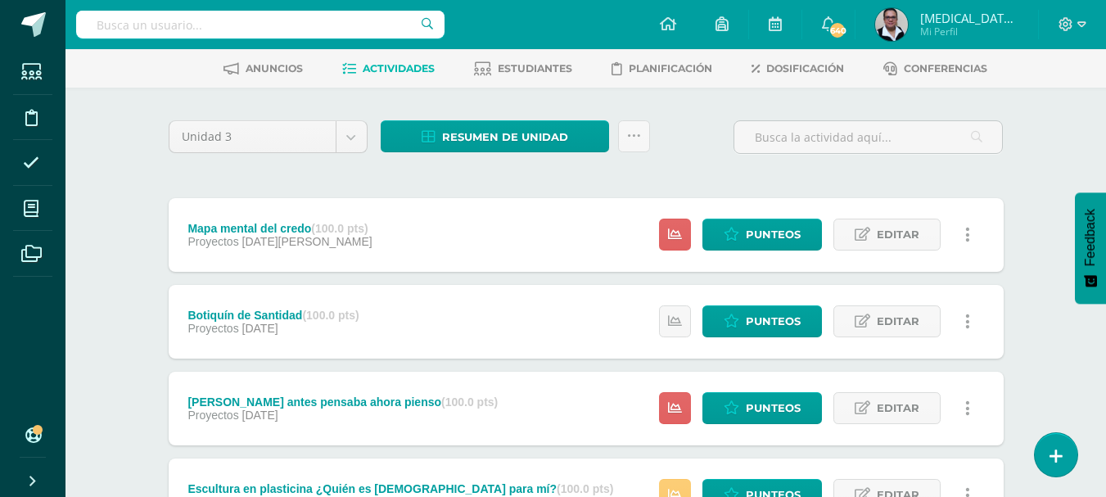
click at [969, 228] on icon at bounding box center [967, 235] width 5 height 18
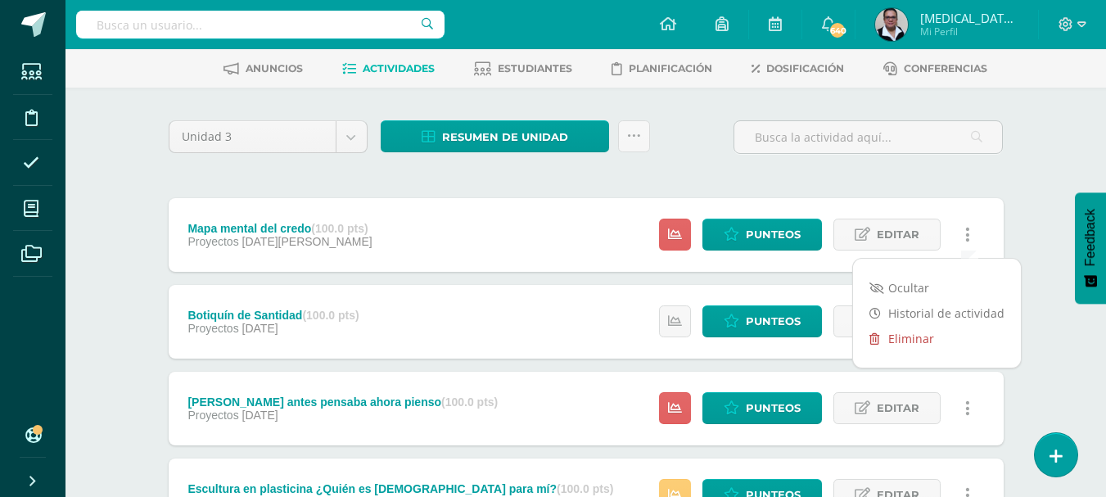
click at [905, 343] on link "Eliminar" at bounding box center [937, 338] width 168 height 25
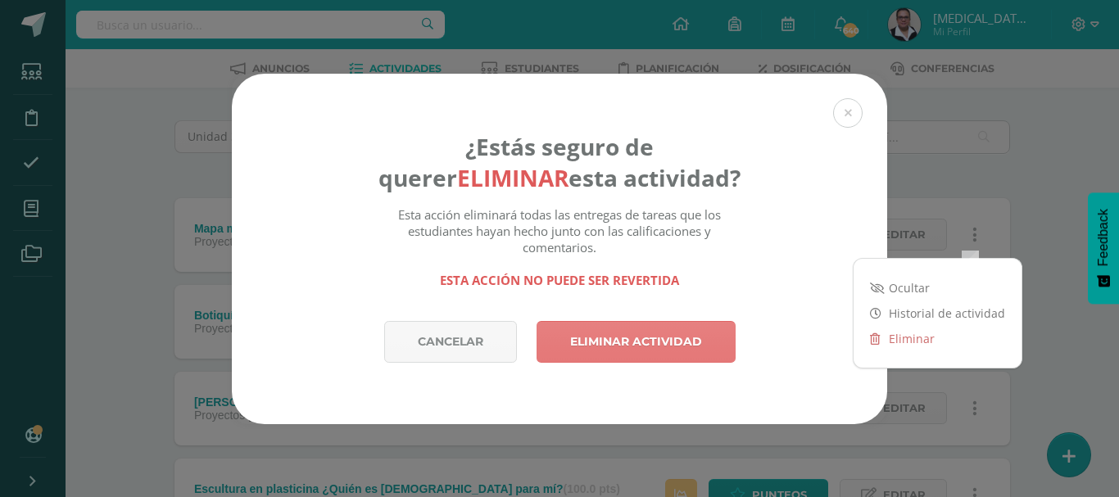
click at [697, 348] on link "Eliminar actividad" at bounding box center [635, 342] width 199 height 42
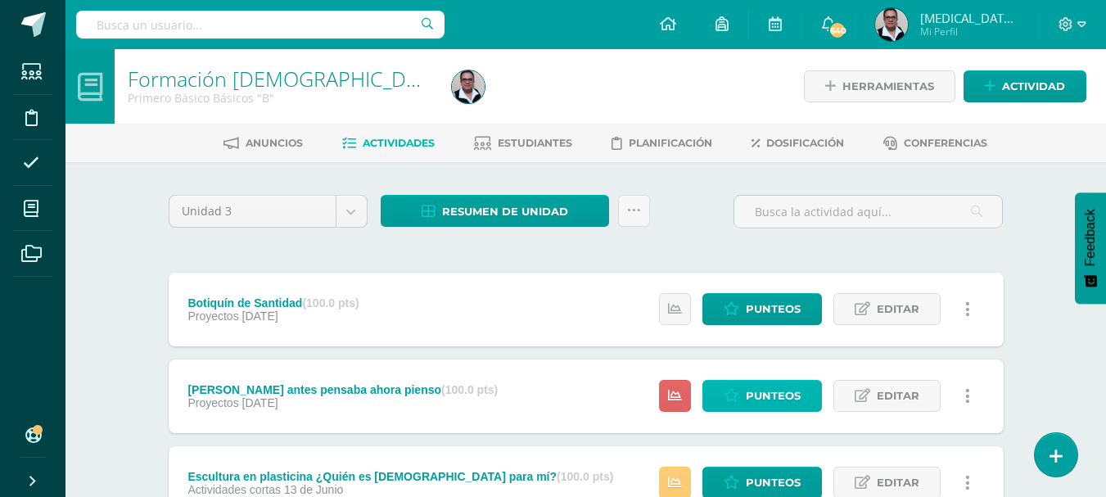
click at [777, 401] on span "Punteos" at bounding box center [773, 396] width 55 height 30
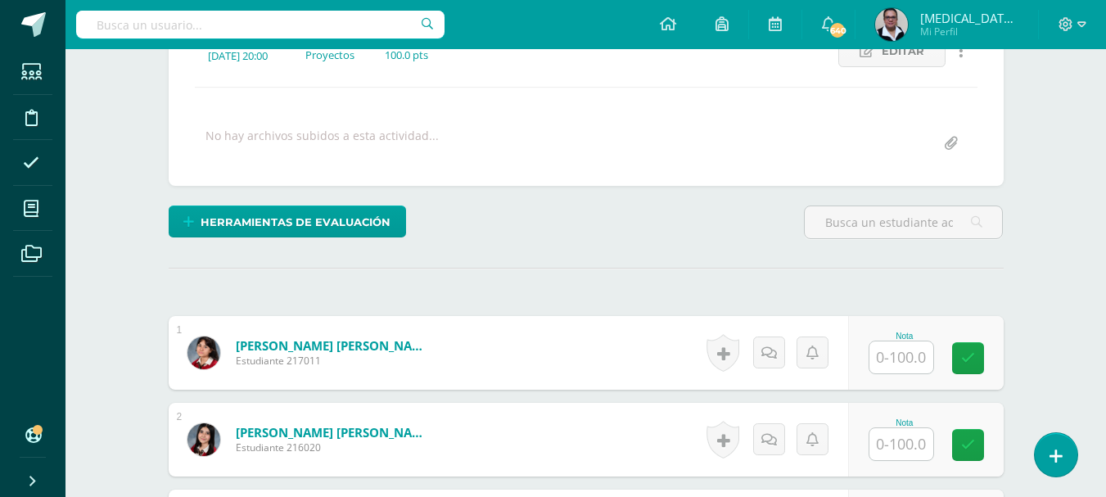
scroll to position [254, 0]
click at [900, 358] on input "text" at bounding box center [902, 357] width 64 height 32
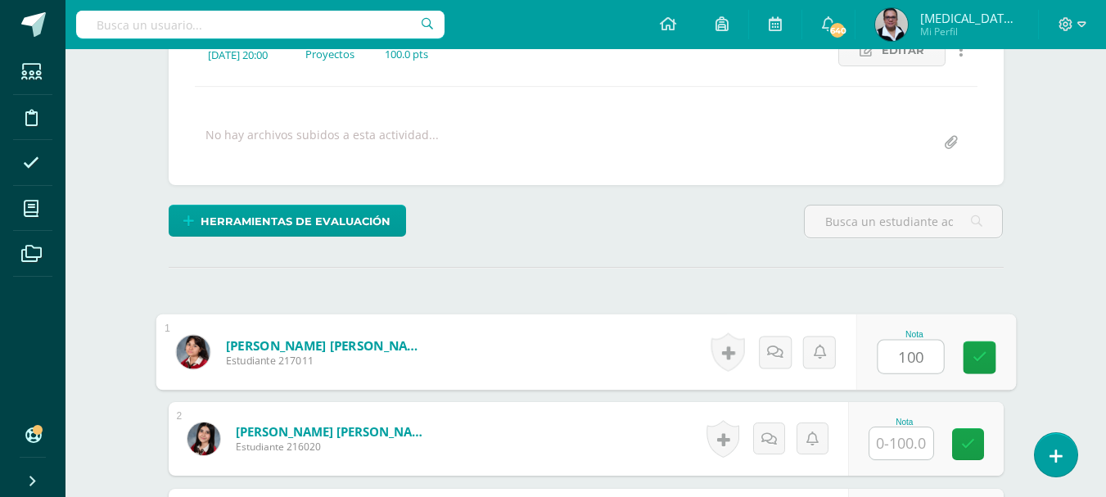
type input "100"
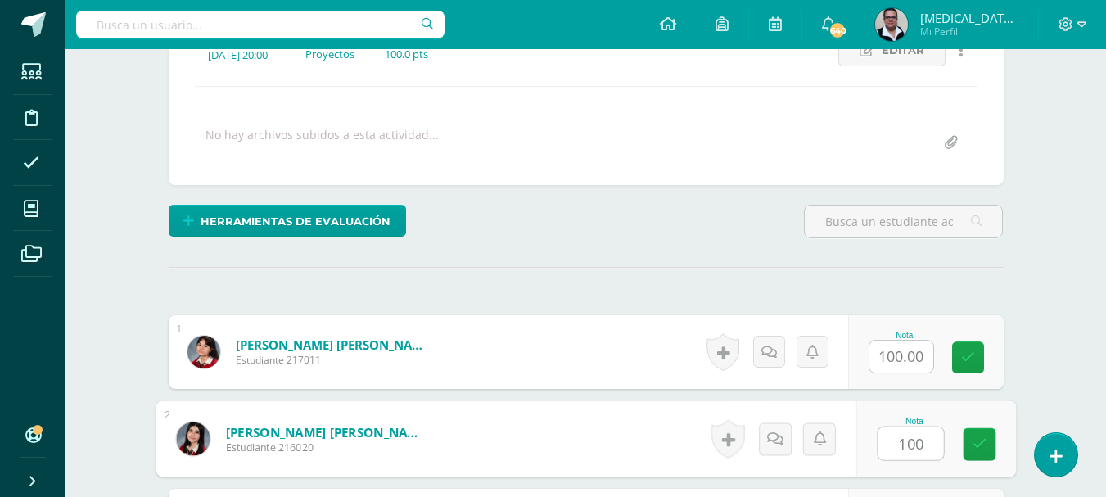
type input "100"
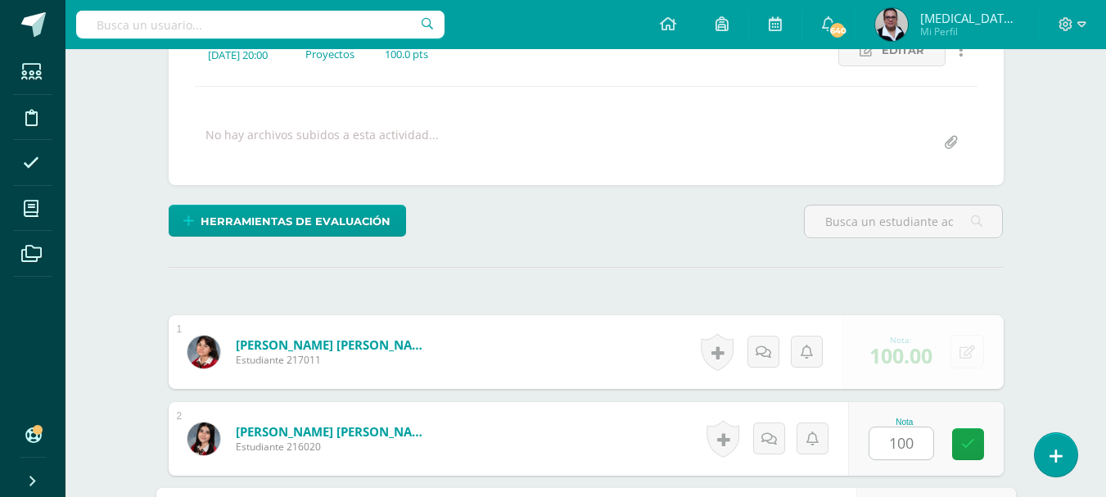
scroll to position [536, 0]
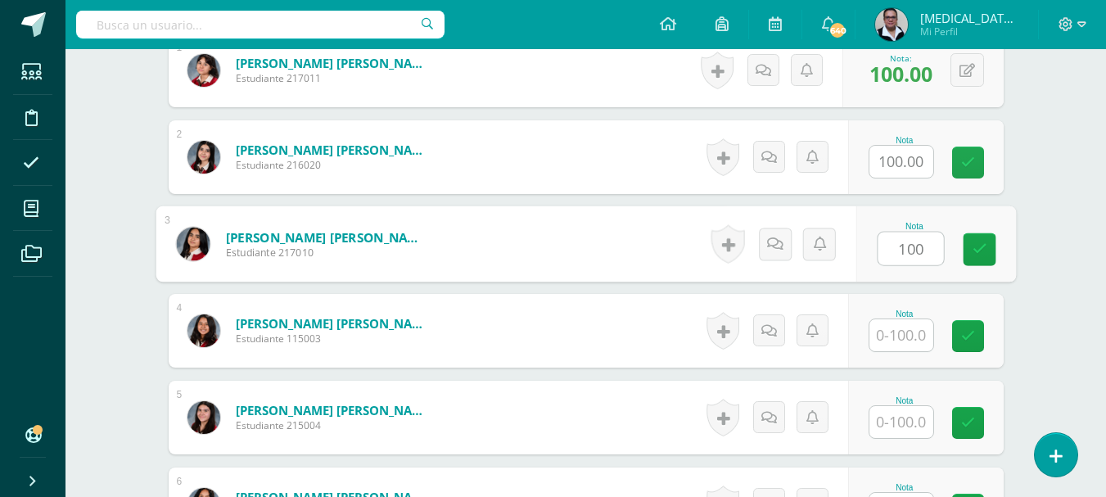
type input "100"
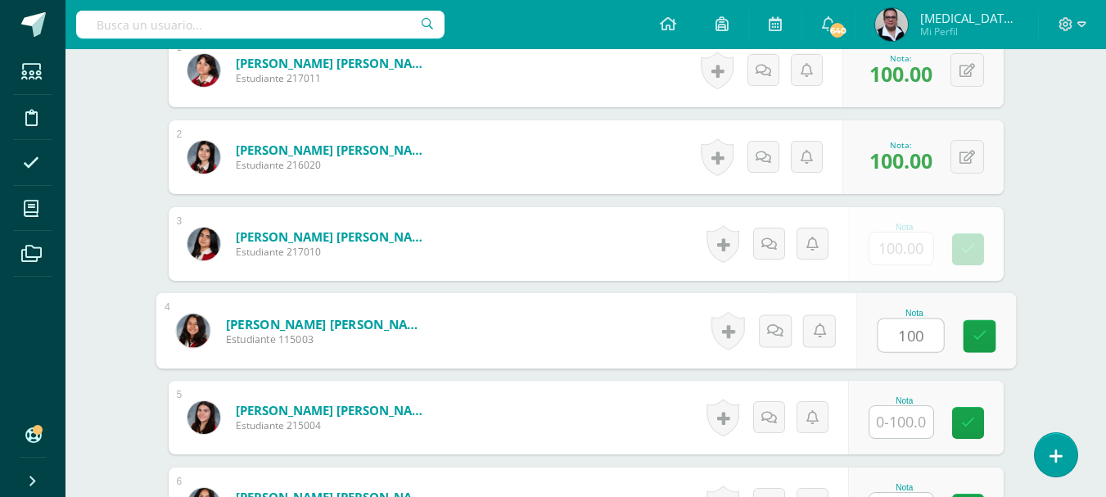
type input "100"
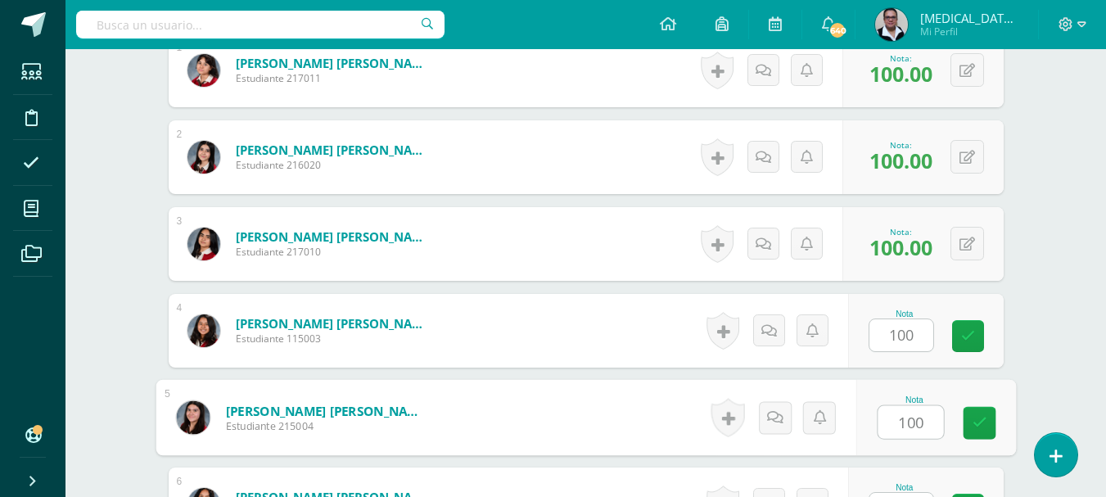
type input "100"
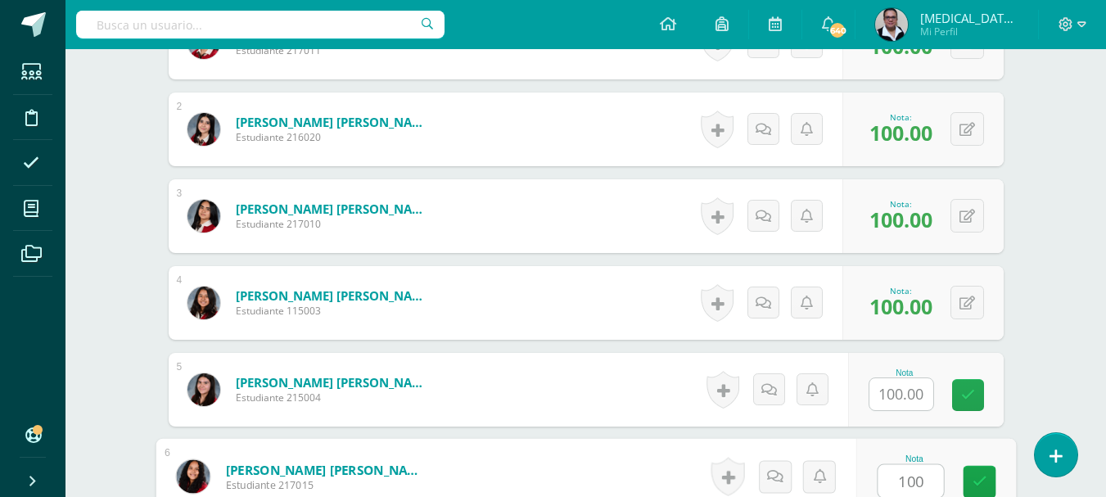
type input "100"
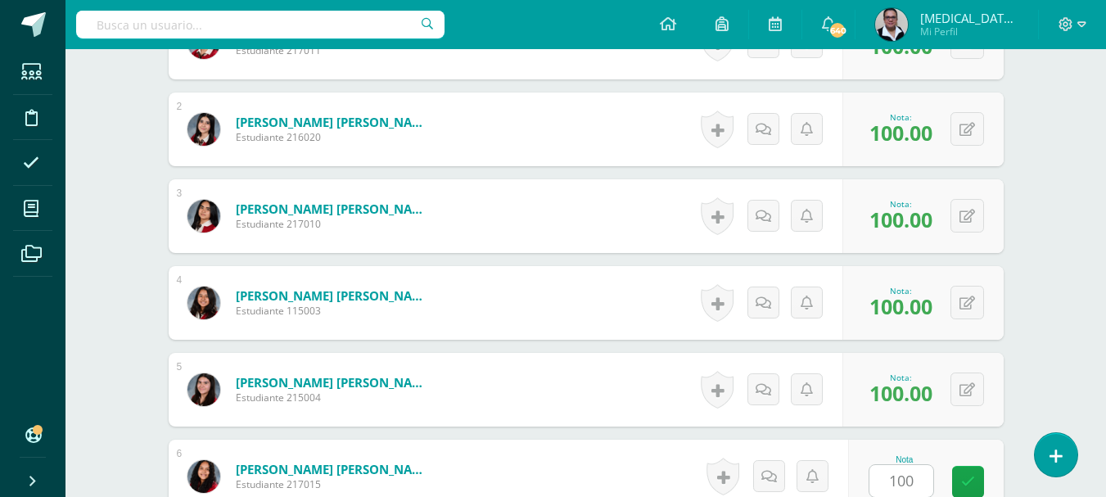
scroll to position [883, 0]
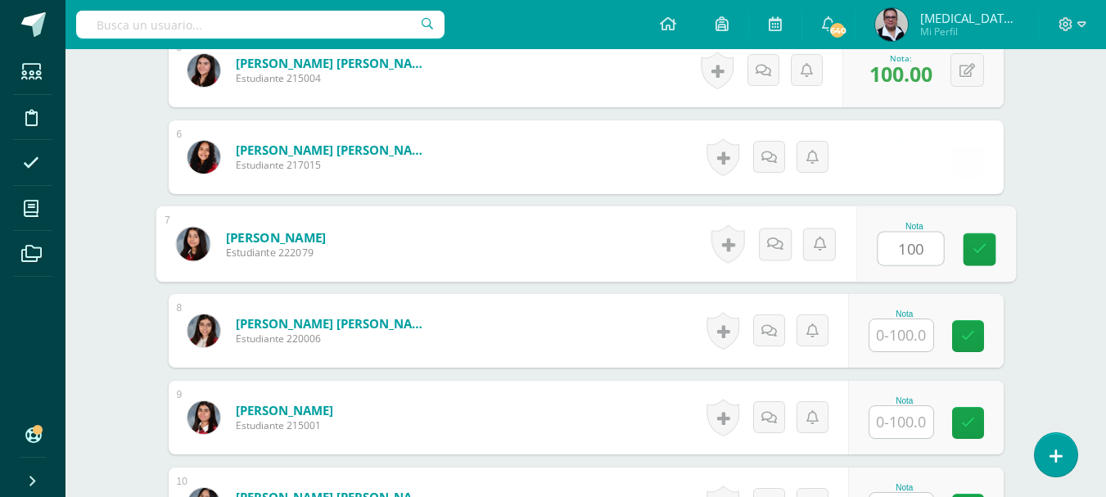
type input "100"
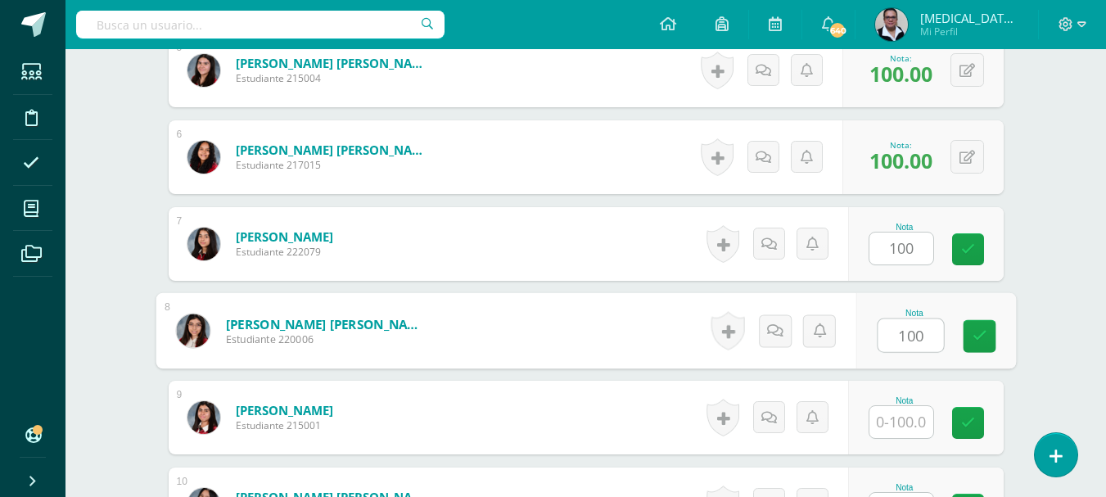
type input "100"
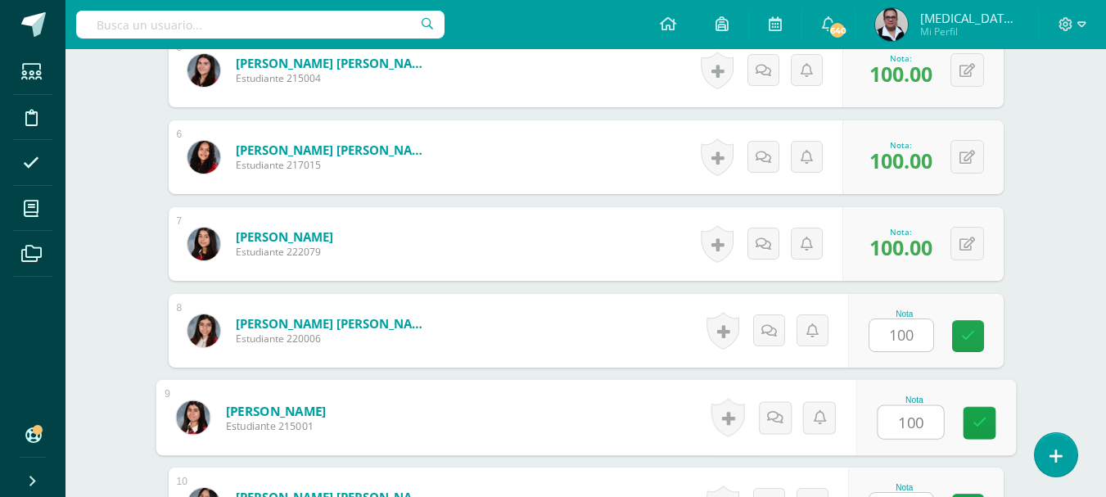
type input "100"
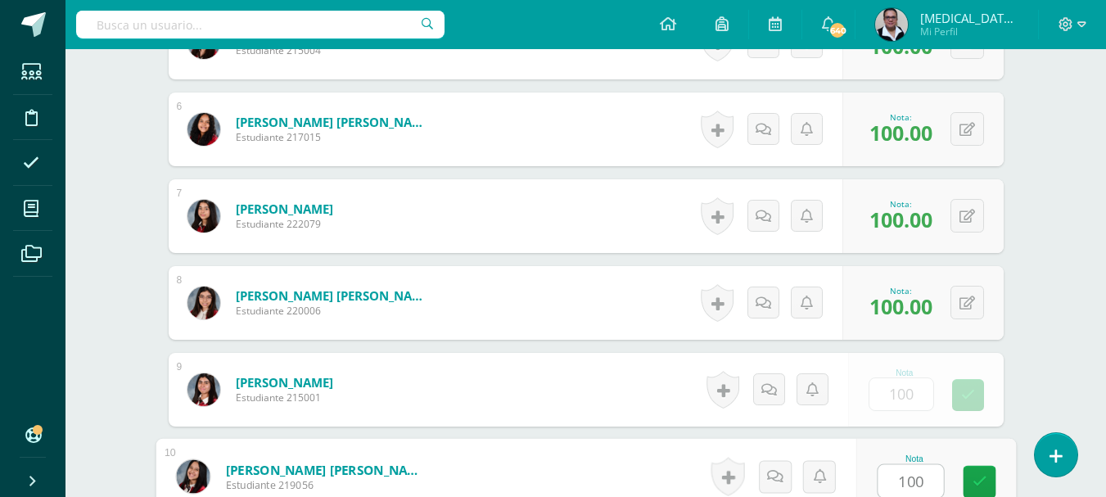
type input "100"
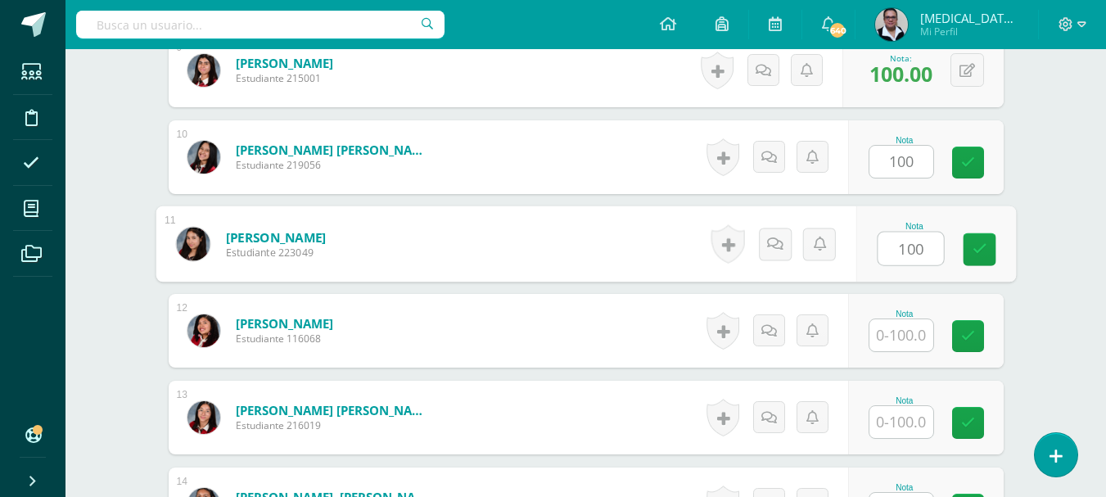
type input "100"
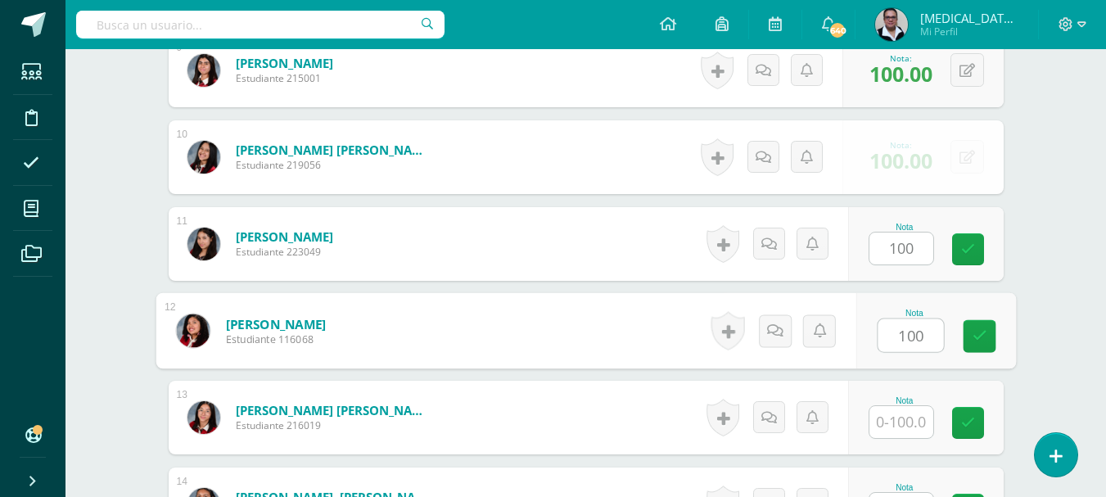
type input "100"
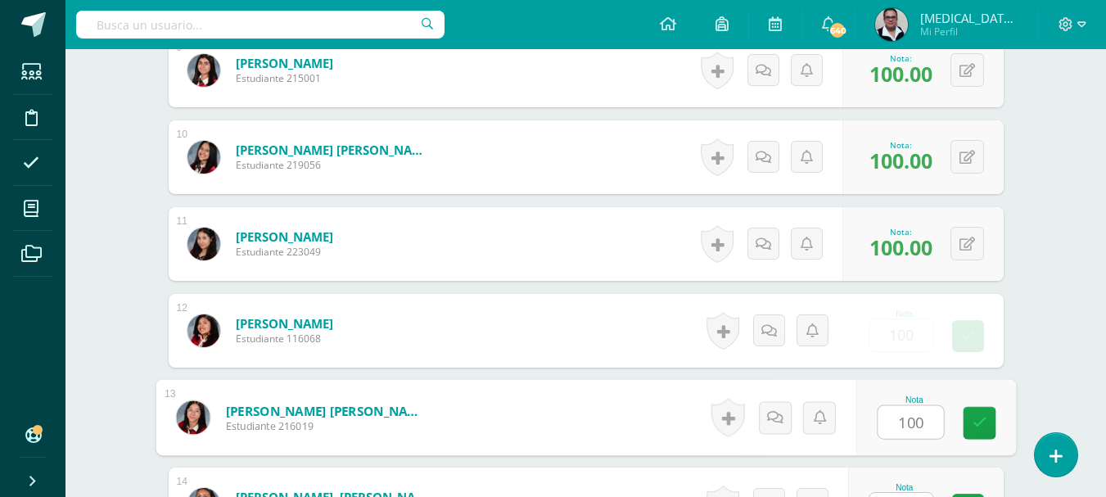
type input "100"
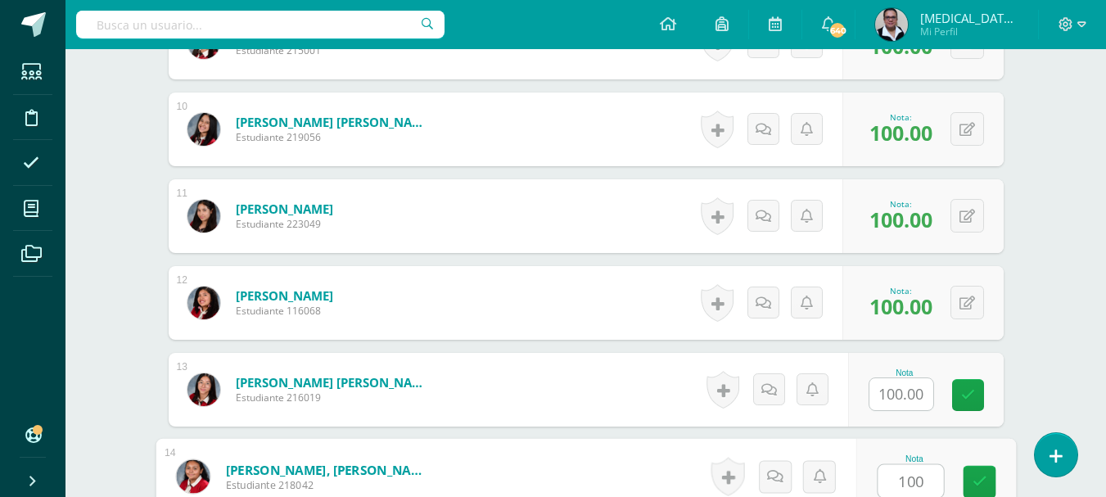
type input "100"
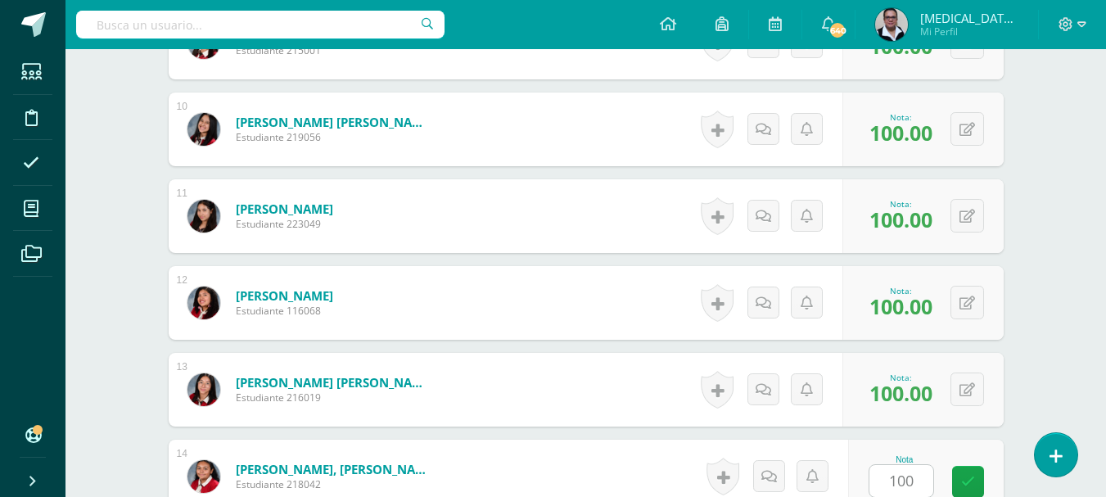
scroll to position [1548, 0]
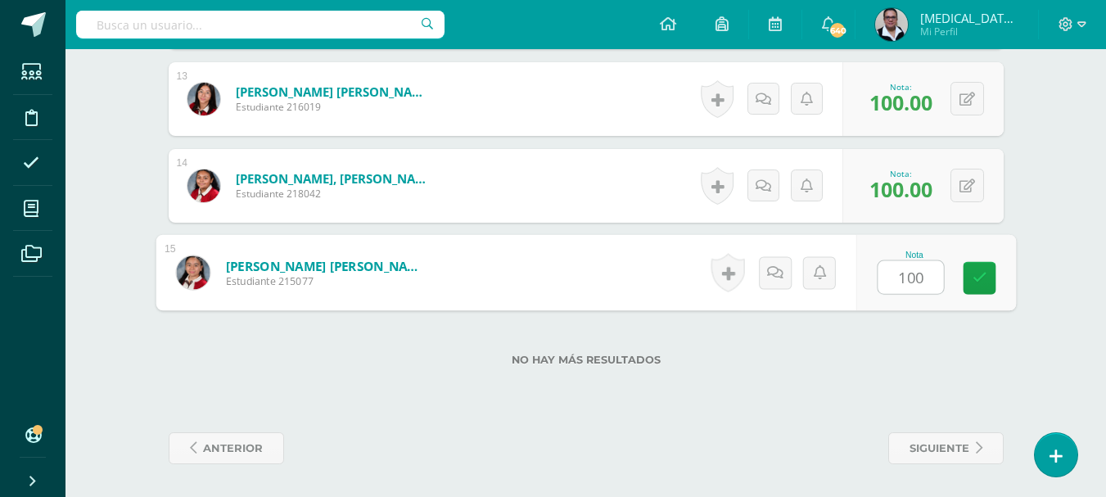
type input "100"
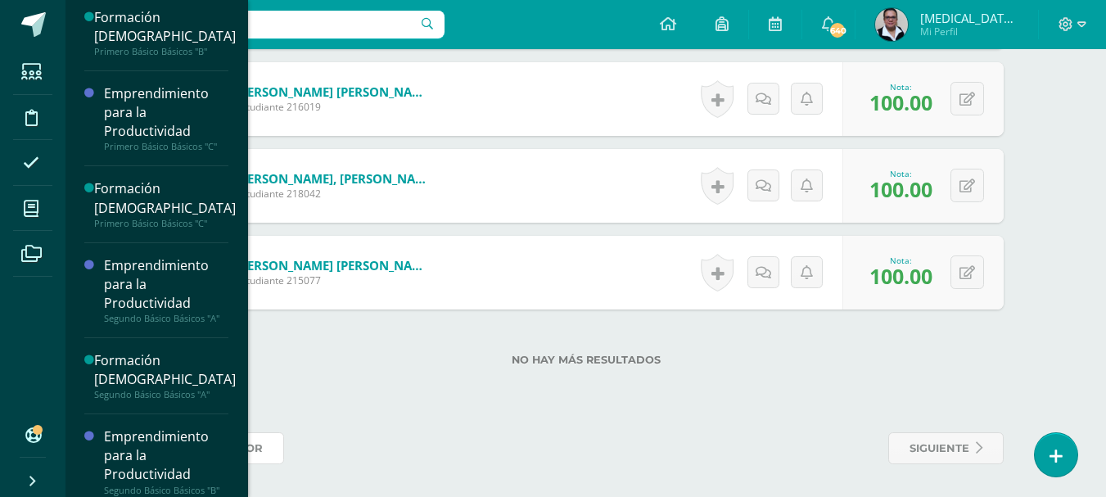
scroll to position [274, 0]
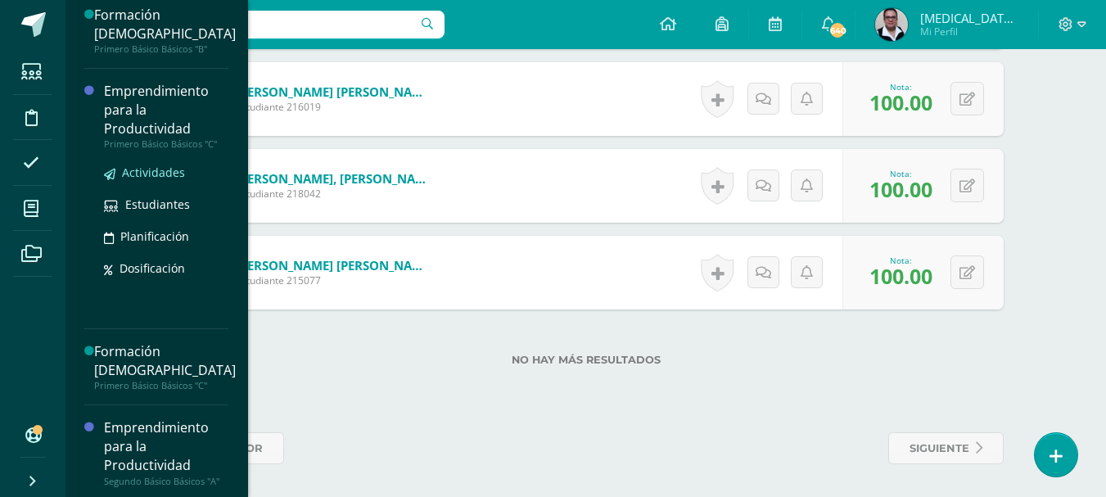
click at [132, 174] on span "Actividades" at bounding box center [153, 173] width 63 height 16
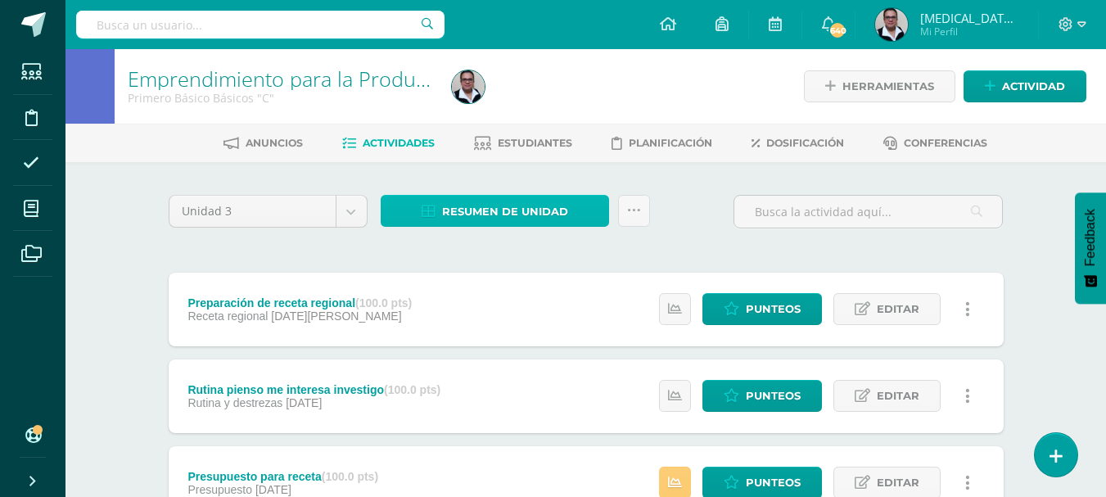
click at [495, 211] on span "Resumen de unidad" at bounding box center [505, 212] width 126 height 30
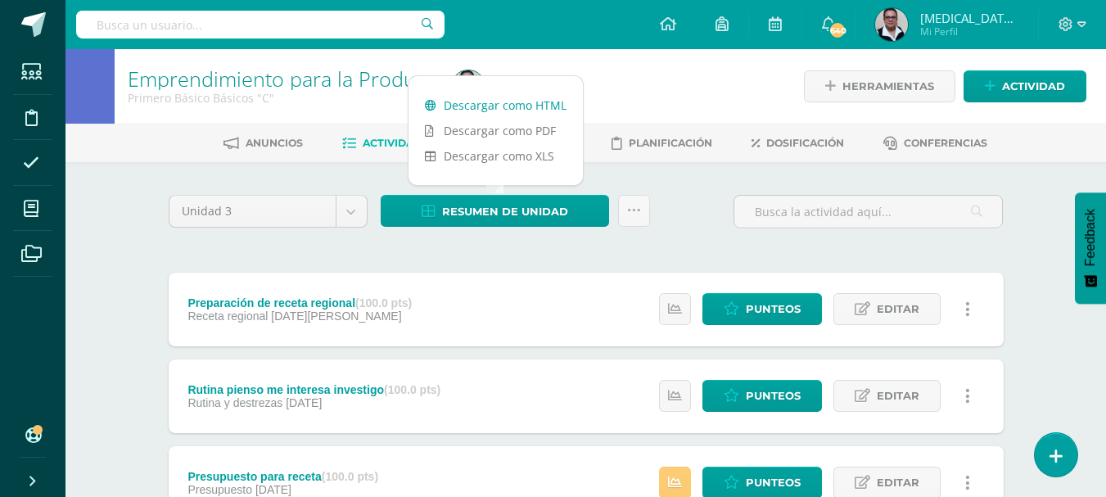
click at [481, 108] on link "Descargar como HTML" at bounding box center [496, 105] width 174 height 25
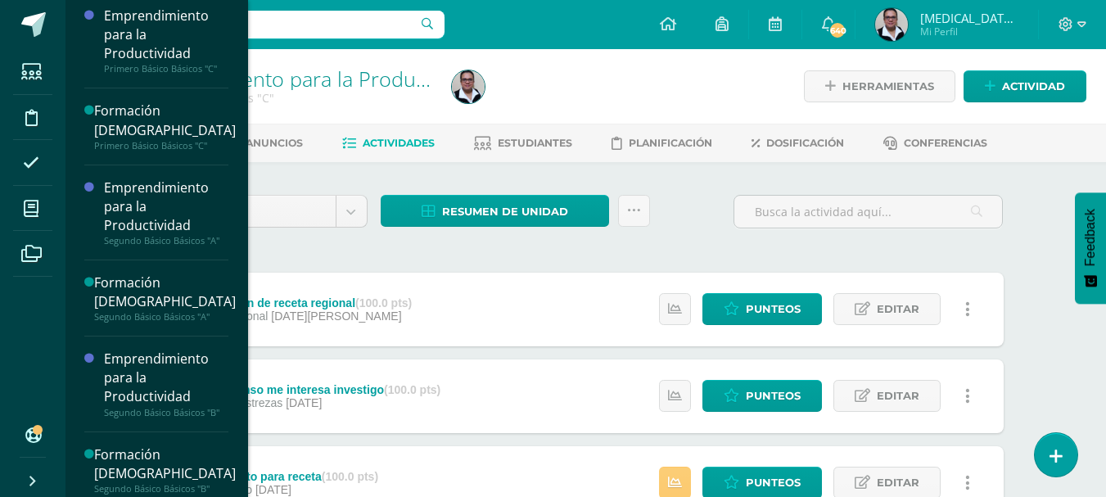
scroll to position [347, 0]
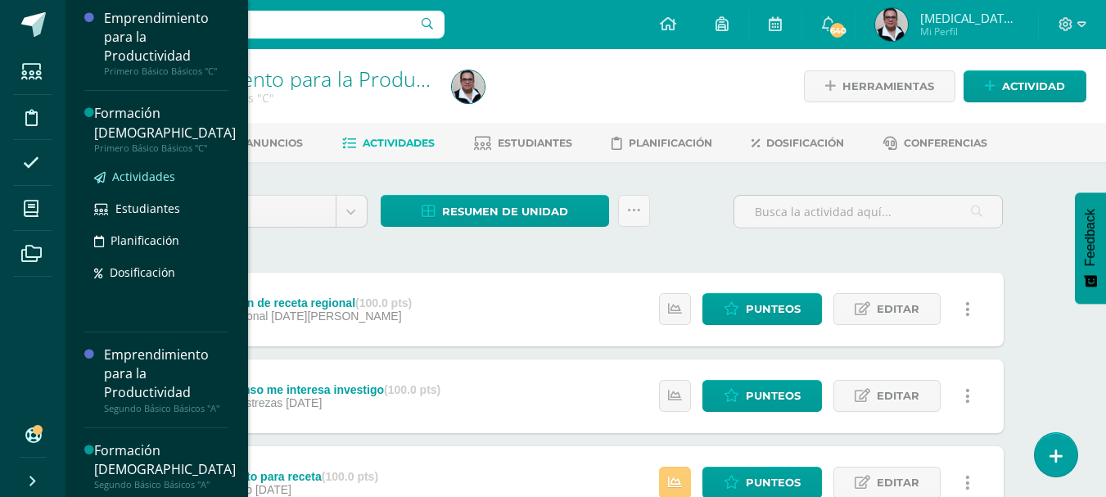
click at [151, 179] on span "Actividades" at bounding box center [143, 177] width 63 height 16
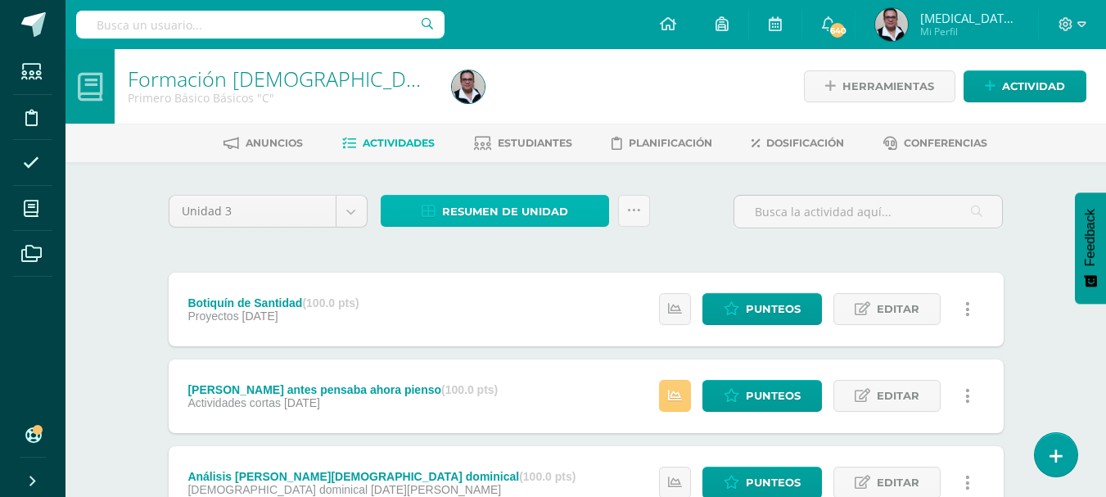
click at [522, 214] on span "Resumen de unidad" at bounding box center [505, 212] width 126 height 30
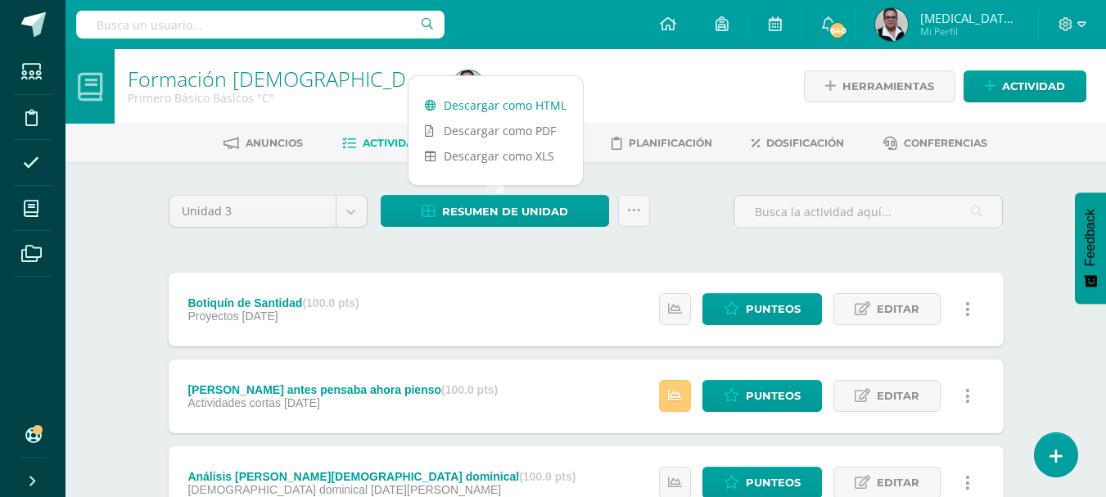
click at [508, 112] on link "Descargar como HTML" at bounding box center [496, 105] width 174 height 25
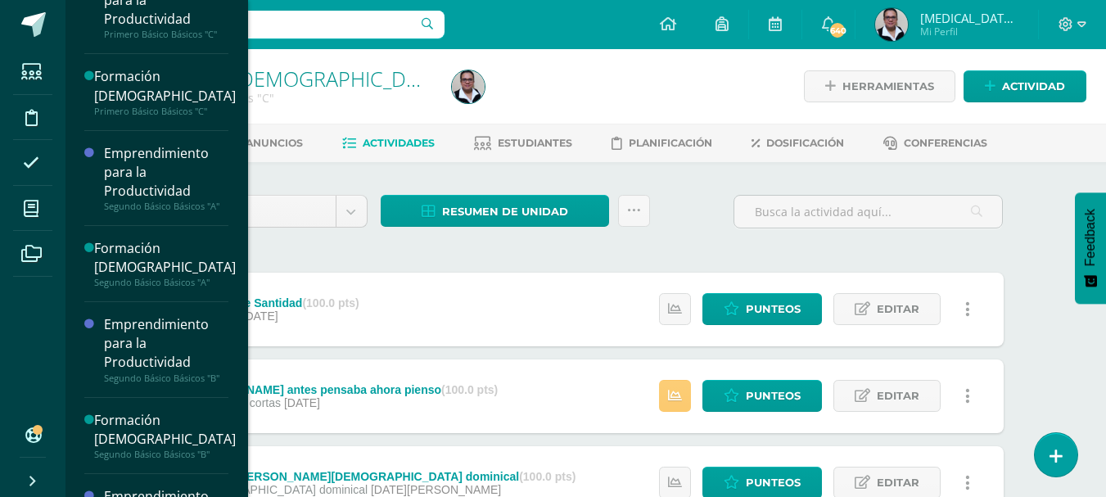
scroll to position [387, 0]
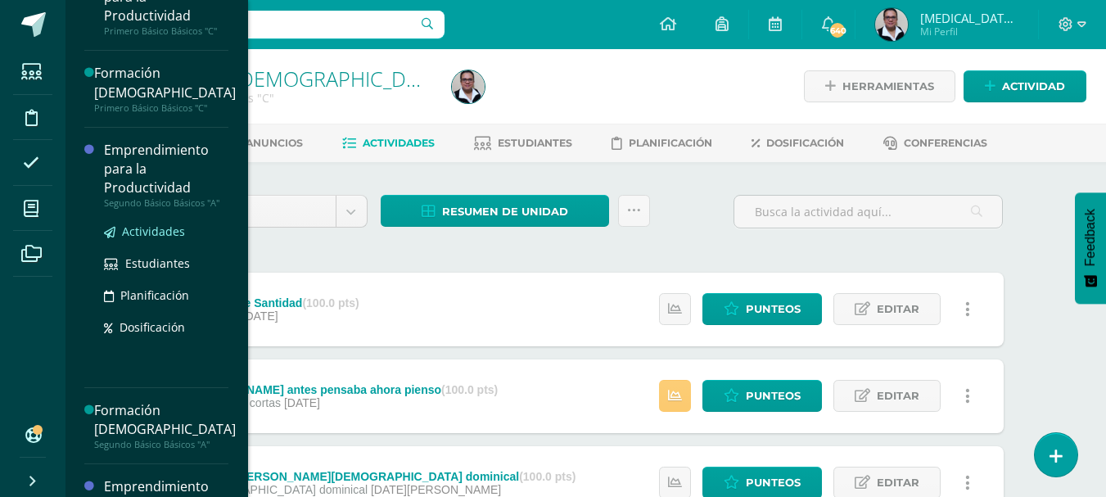
click at [173, 230] on span "Actividades" at bounding box center [153, 232] width 63 height 16
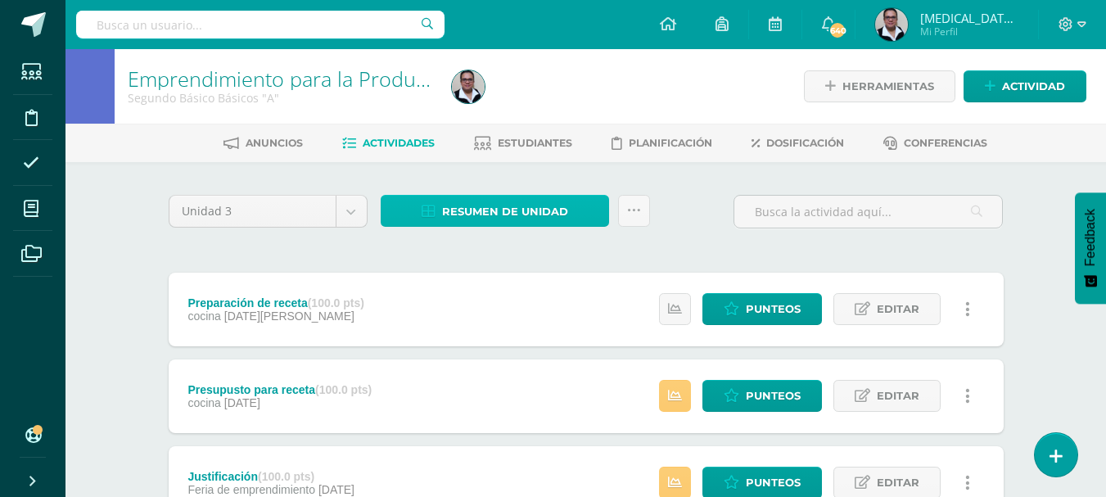
click at [496, 207] on span "Resumen de unidad" at bounding box center [505, 212] width 126 height 30
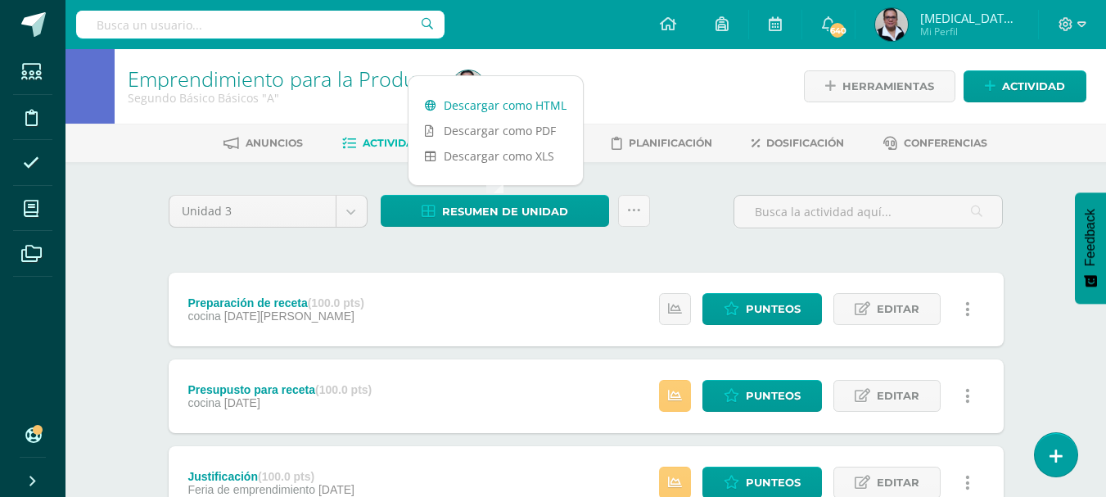
click at [502, 110] on link "Descargar como HTML" at bounding box center [496, 105] width 174 height 25
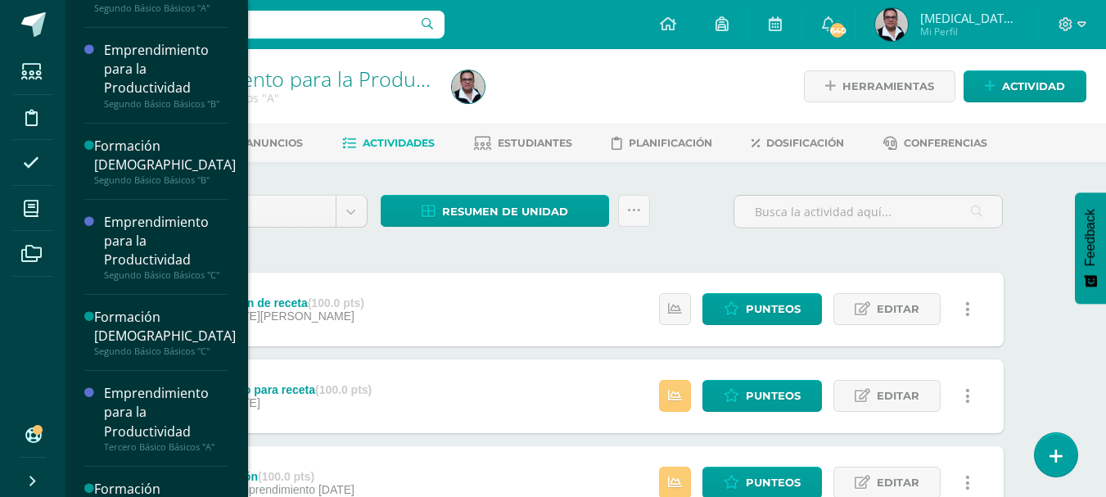
scroll to position [806, 0]
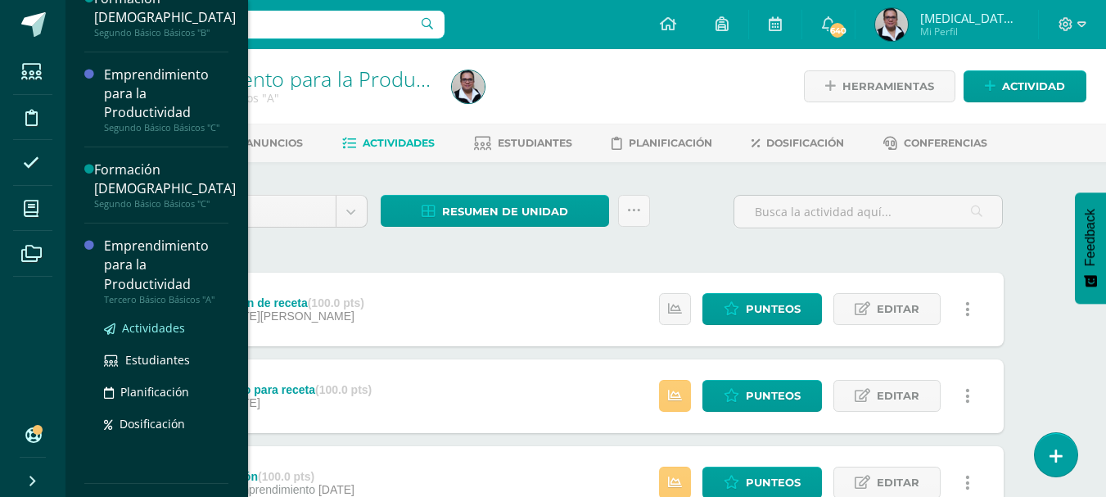
click at [148, 323] on span "Actividades" at bounding box center [153, 328] width 63 height 16
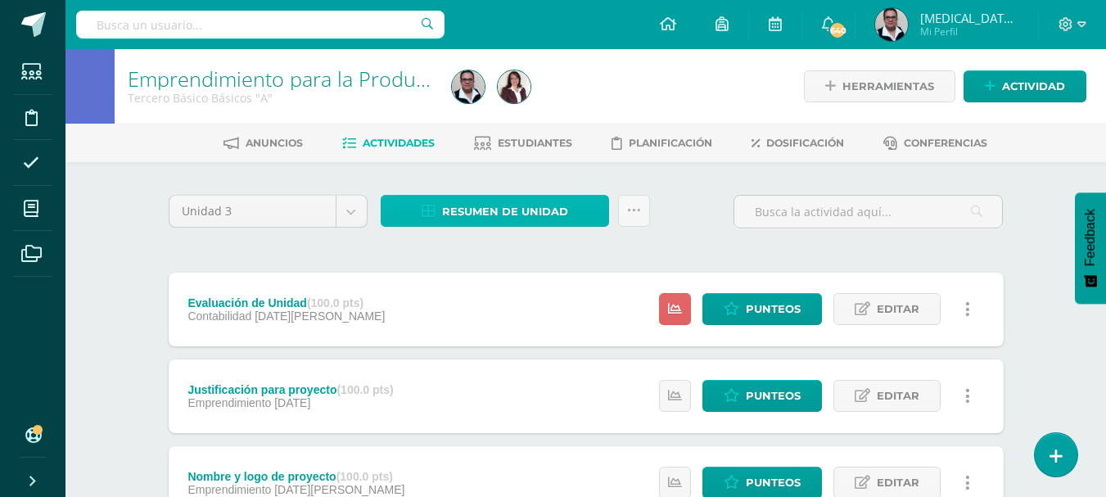
click at [565, 212] on span "Resumen de unidad" at bounding box center [505, 212] width 126 height 30
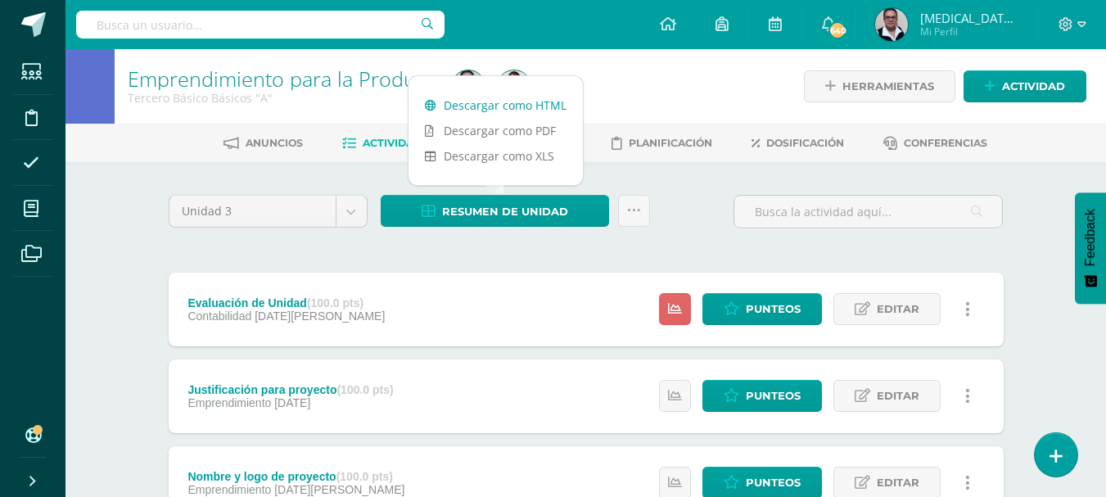
click at [536, 110] on link "Descargar como HTML" at bounding box center [496, 105] width 174 height 25
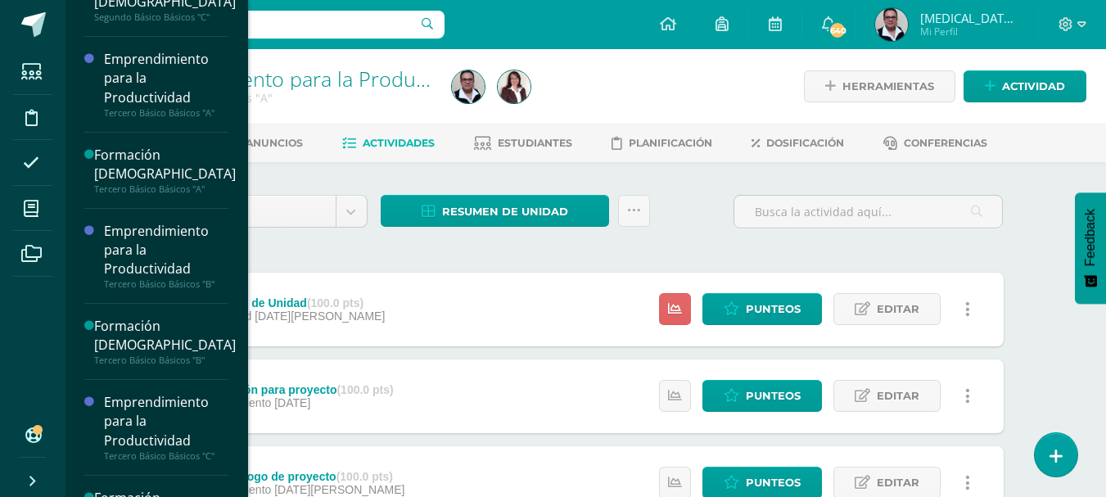
scroll to position [996, 0]
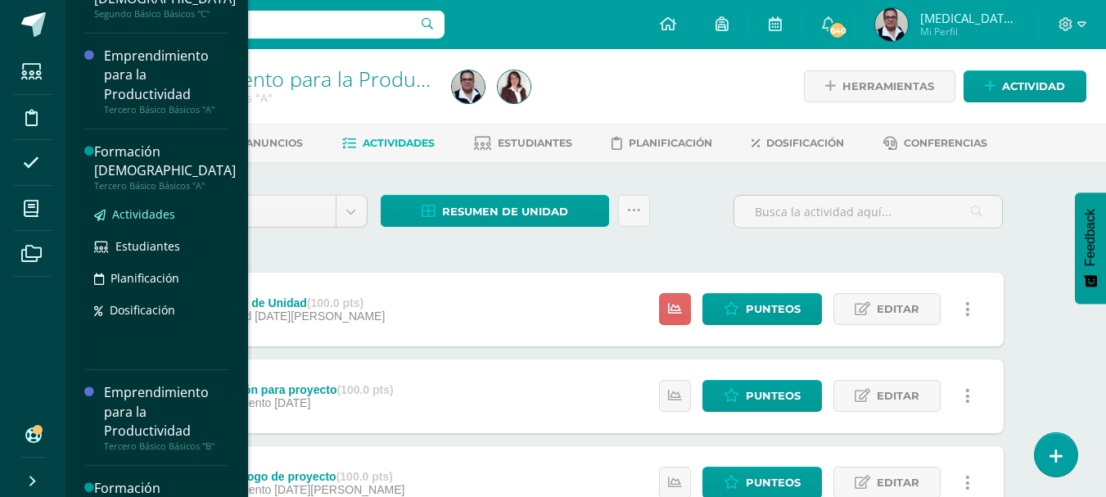
click at [165, 210] on span "Actividades" at bounding box center [143, 214] width 63 height 16
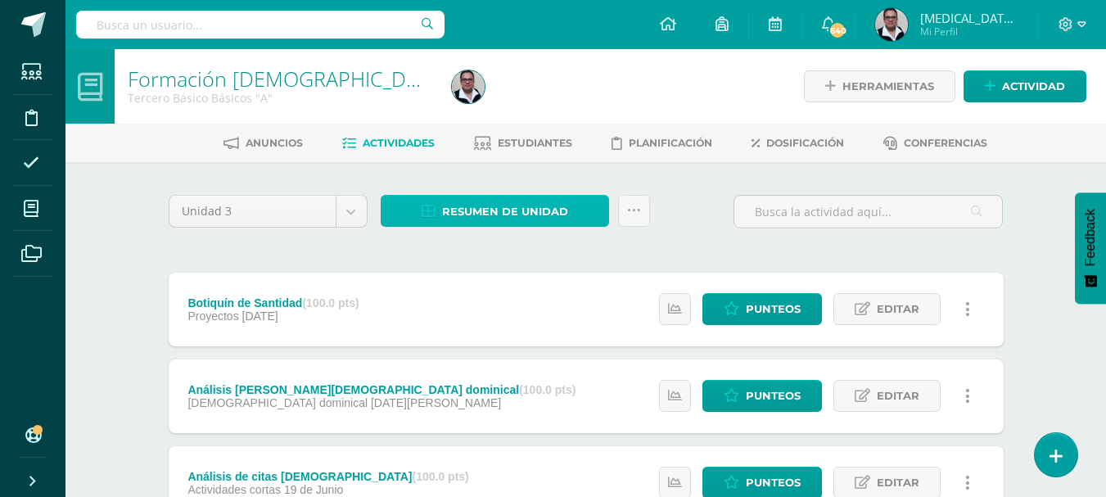
click at [512, 214] on span "Resumen de unidad" at bounding box center [505, 212] width 126 height 30
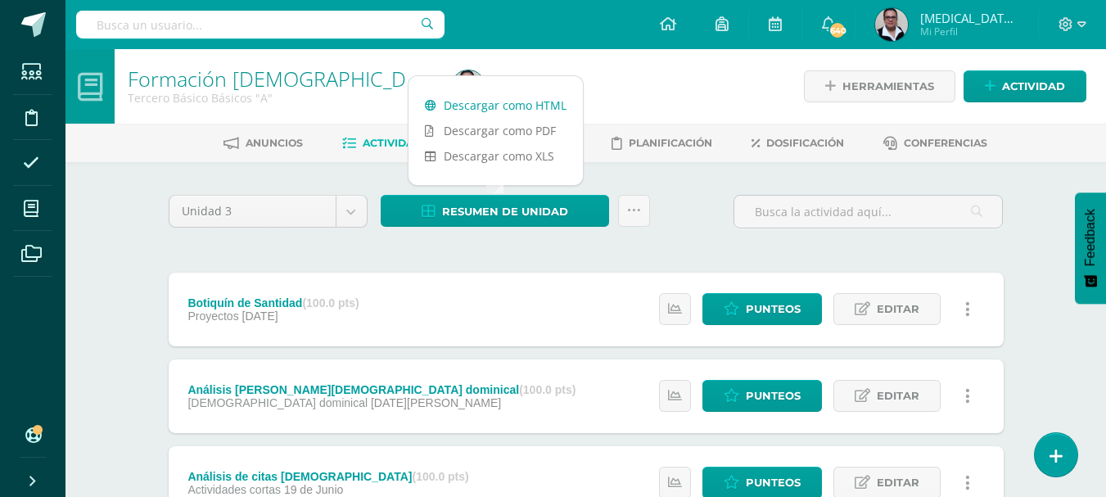
click at [508, 102] on link "Descargar como HTML" at bounding box center [496, 105] width 174 height 25
